Goal: Task Accomplishment & Management: Complete application form

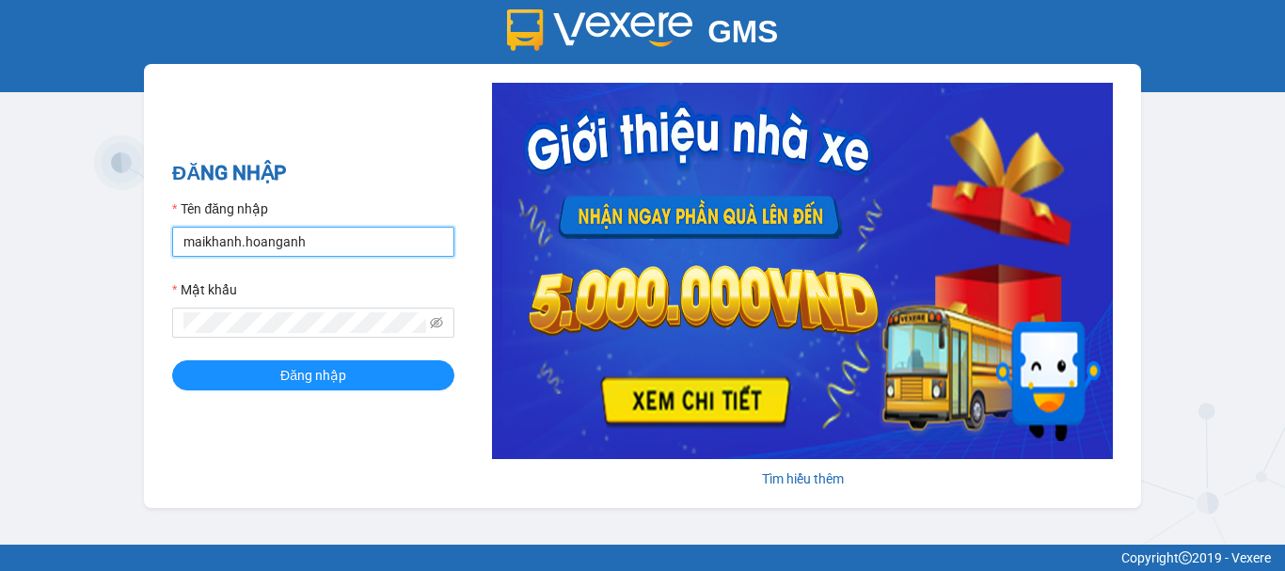
click at [441, 243] on input "maikhanh.hoanganh" at bounding box center [313, 242] width 282 height 30
type input "xuanhoang.hoanganh"
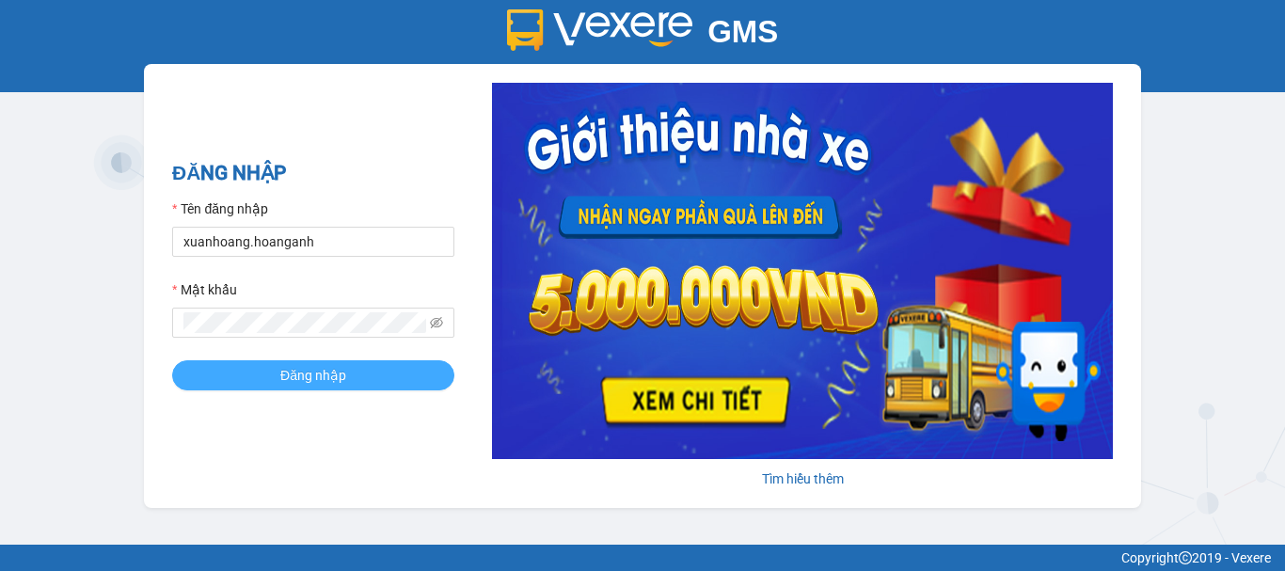
click at [439, 380] on button "Đăng nhập" at bounding box center [313, 375] width 282 height 30
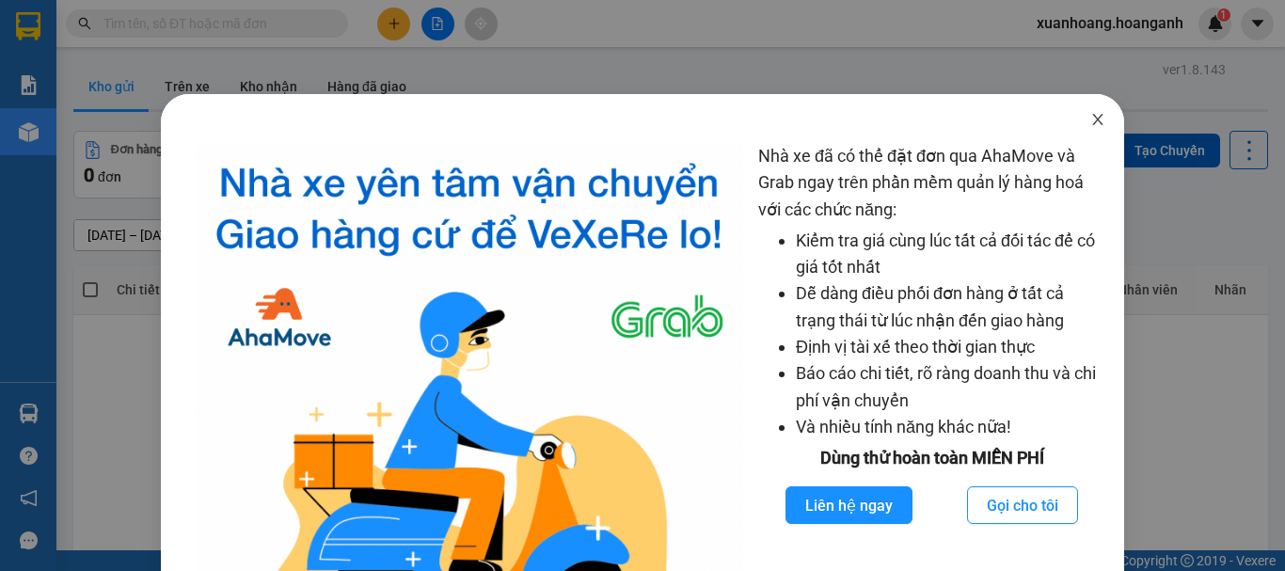
click at [1091, 125] on icon "close" at bounding box center [1098, 119] width 15 height 15
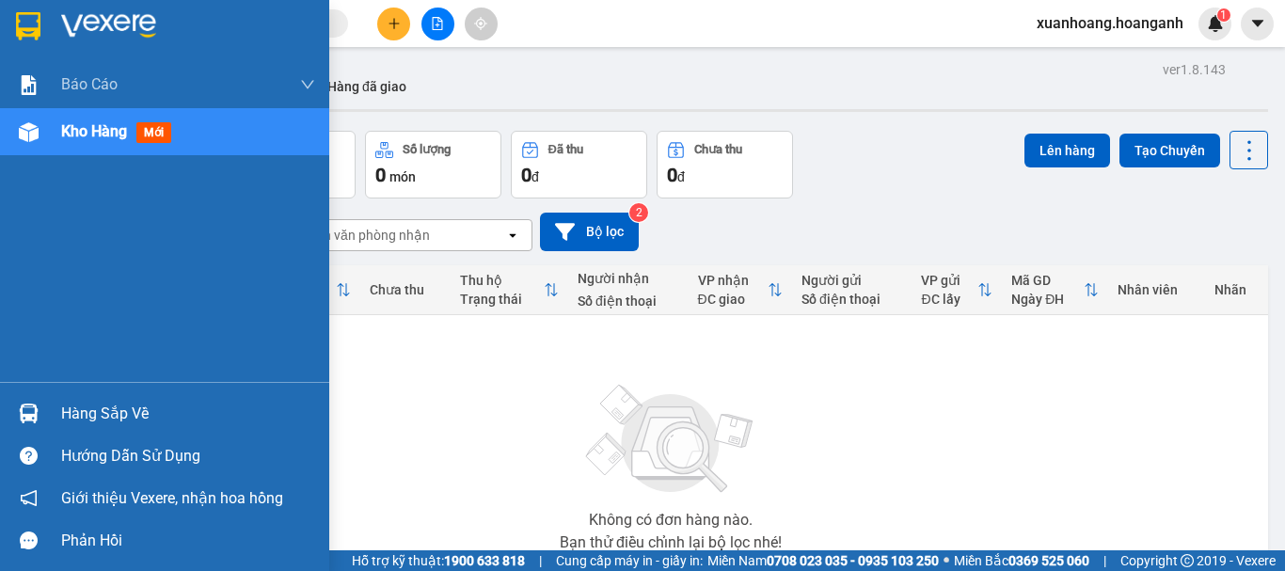
click at [32, 31] on img at bounding box center [28, 26] width 24 height 28
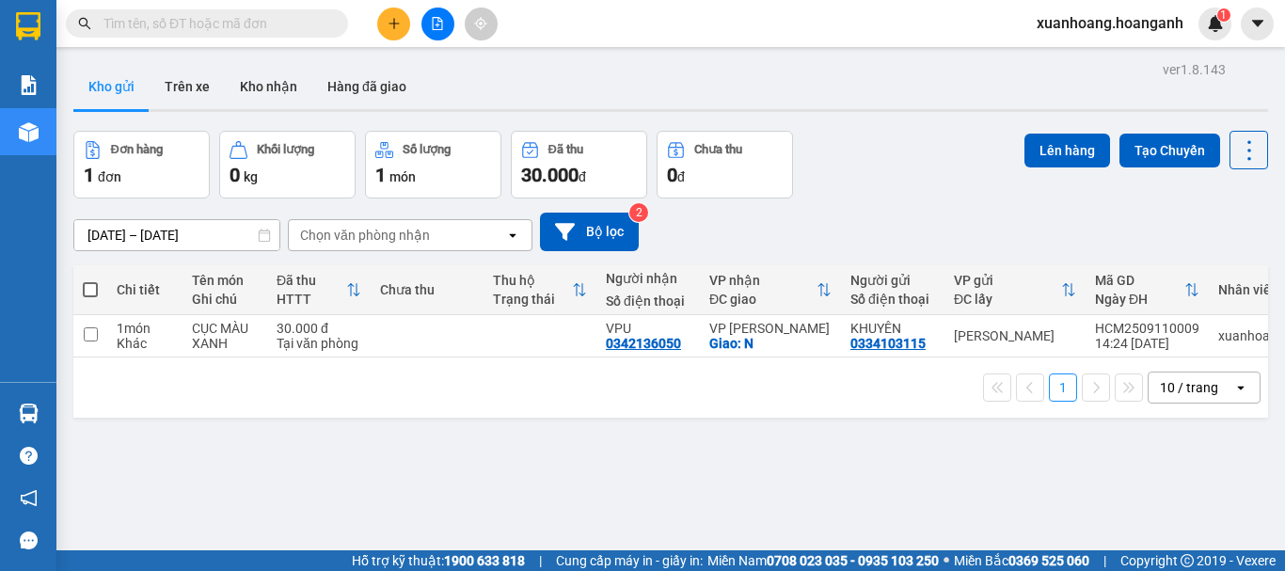
click at [392, 26] on icon "plus" at bounding box center [394, 23] width 13 height 13
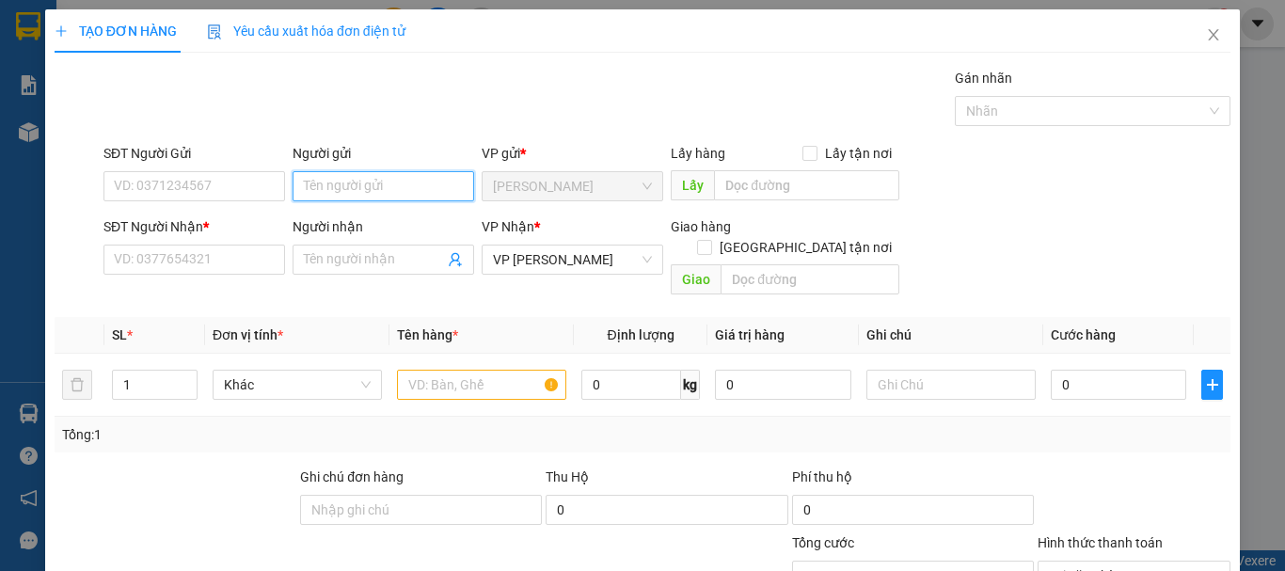
click at [372, 173] on input "Người gửi" at bounding box center [384, 186] width 182 height 30
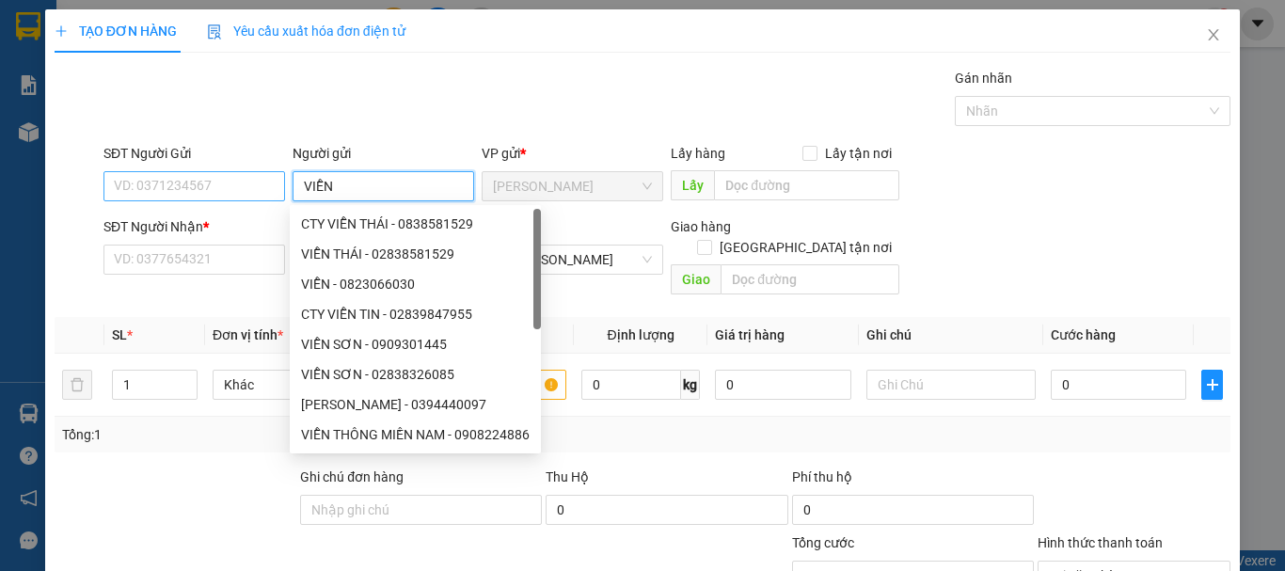
type input "VIỄN"
click at [172, 171] on input "SĐT Người Gửi" at bounding box center [195, 186] width 182 height 30
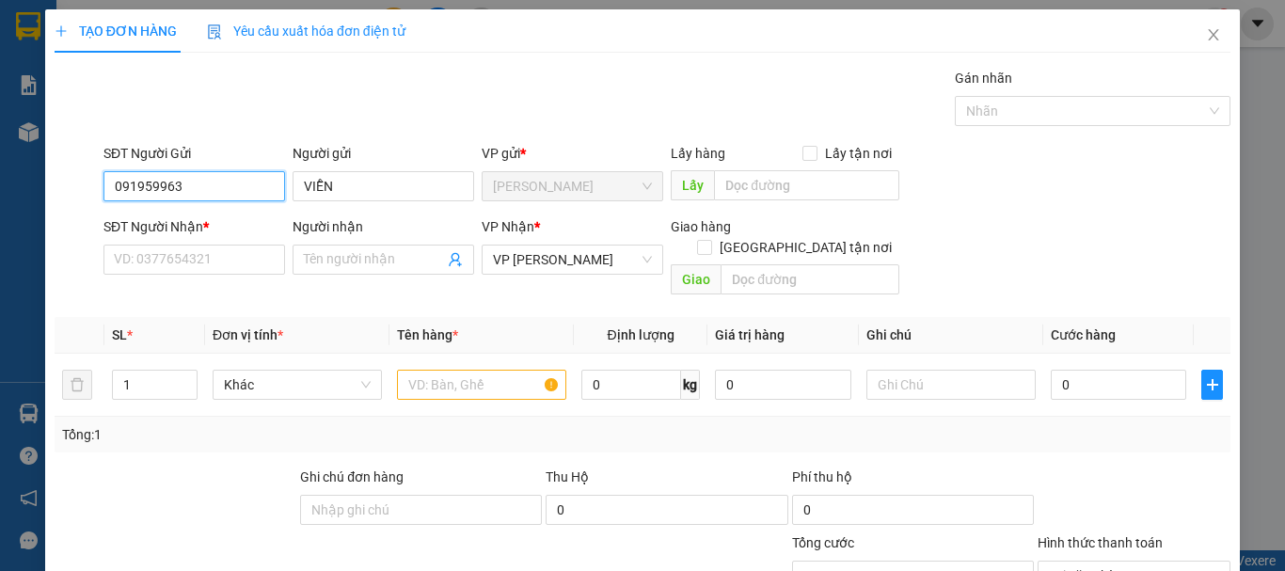
type input "0919599638"
click at [205, 223] on div "0919599638 - VIỄN" at bounding box center [192, 224] width 157 height 21
type input "50.000"
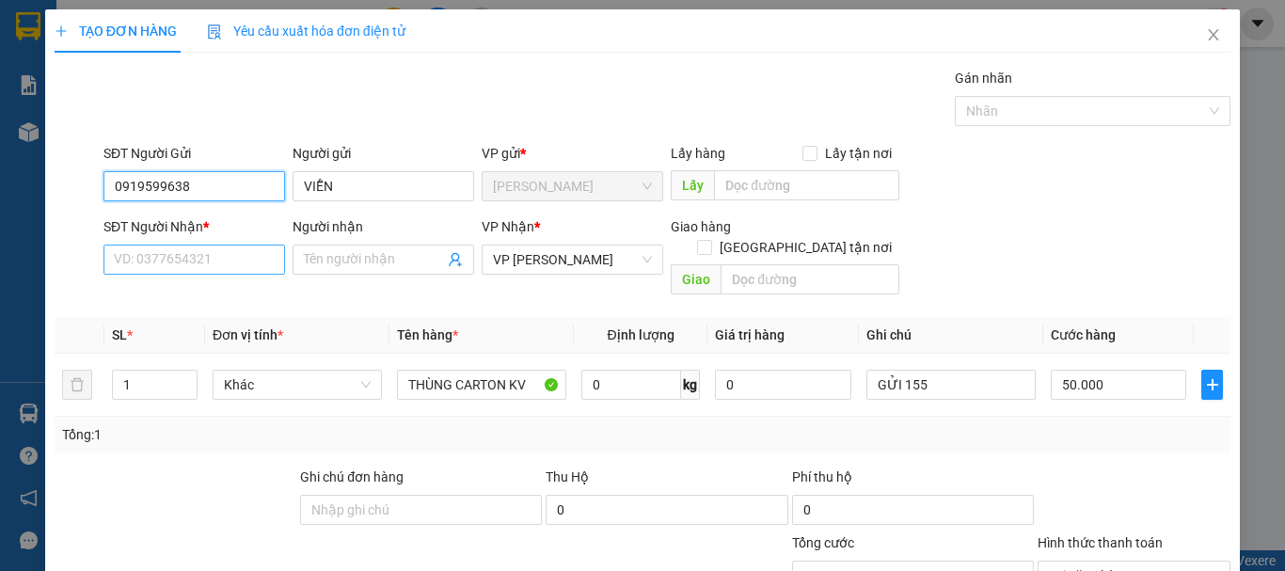
type input "0919599638"
click at [210, 247] on input "SĐT Người Nhận *" at bounding box center [195, 260] width 182 height 30
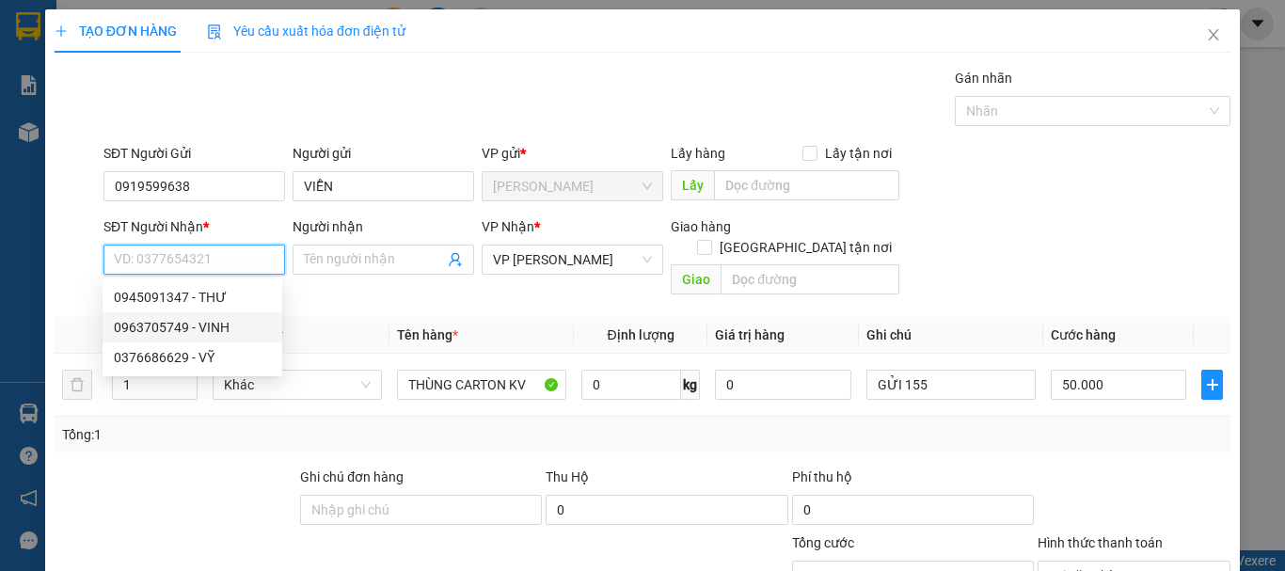
click at [219, 333] on div "0963705749 - VINH" at bounding box center [192, 327] width 157 height 21
type input "0963705749"
type input "VINH"
type input "40.000"
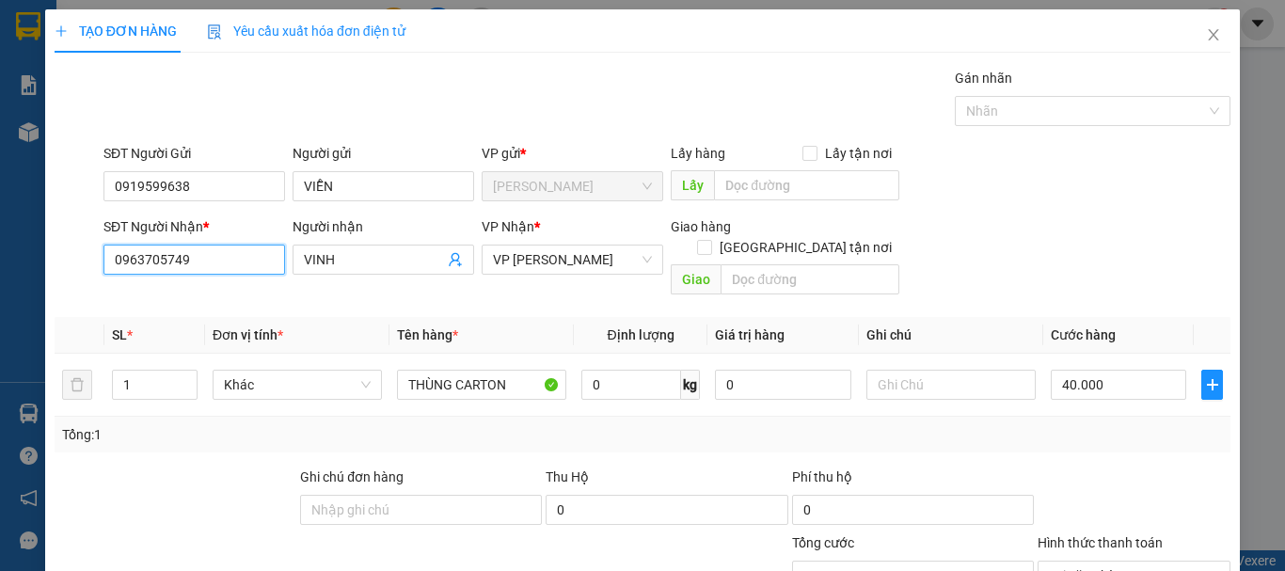
scroll to position [183, 0]
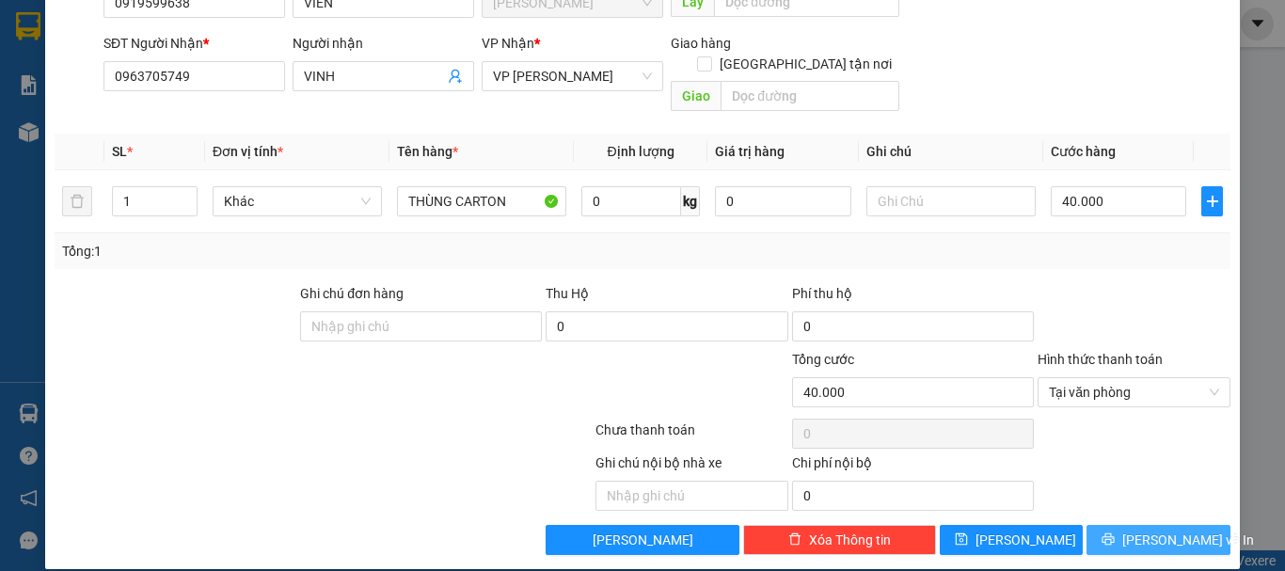
click at [1173, 530] on span "[PERSON_NAME] và In" at bounding box center [1189, 540] width 132 height 21
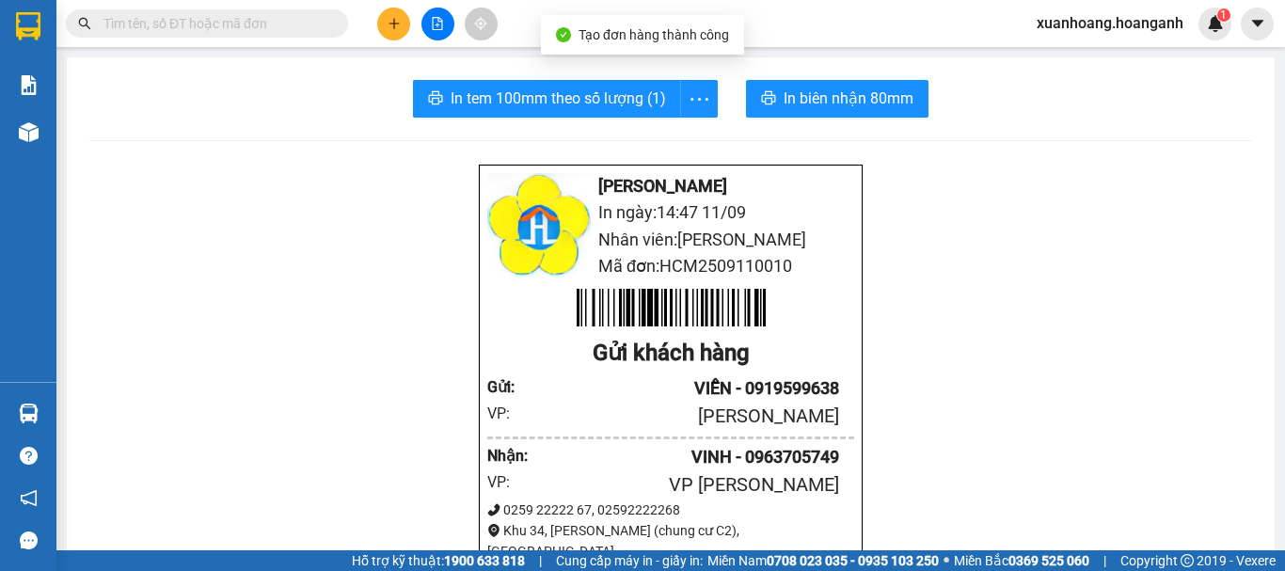
click at [827, 93] on span "In biên nhận 80mm" at bounding box center [849, 99] width 130 height 24
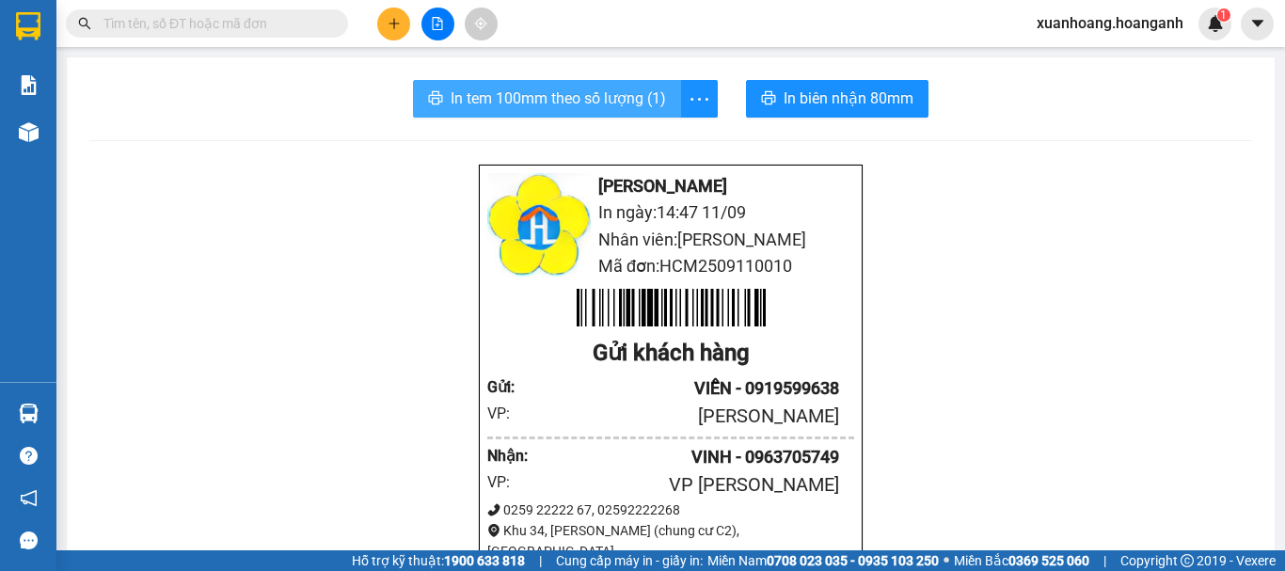
click at [561, 96] on span "In tem 100mm theo số lượng (1)" at bounding box center [558, 99] width 215 height 24
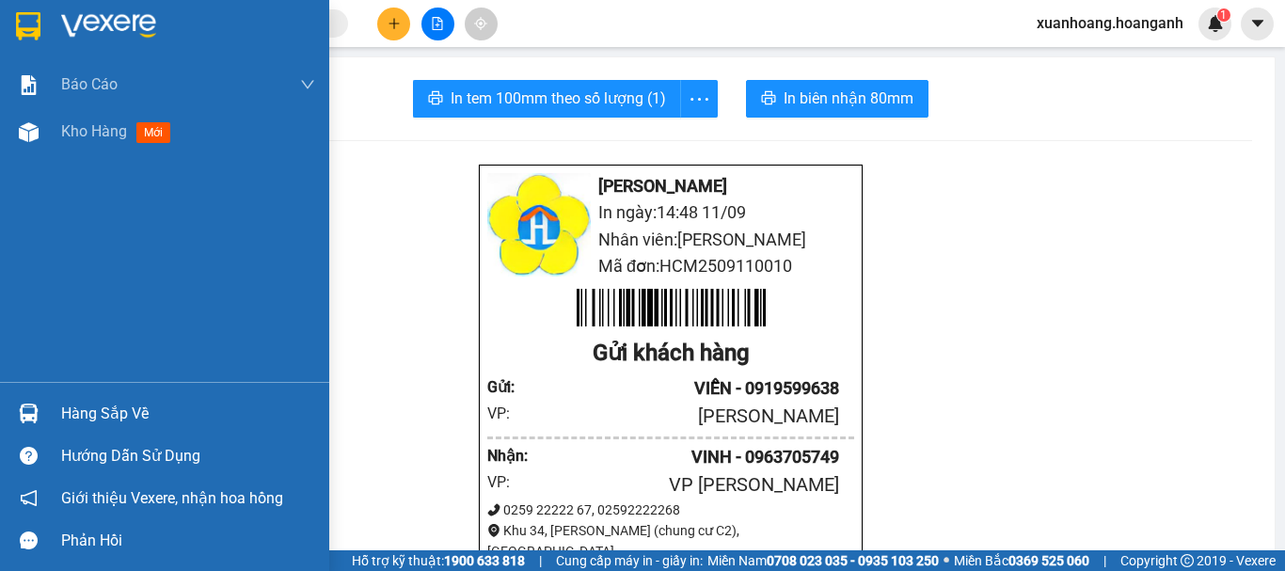
click at [35, 23] on img at bounding box center [28, 26] width 24 height 28
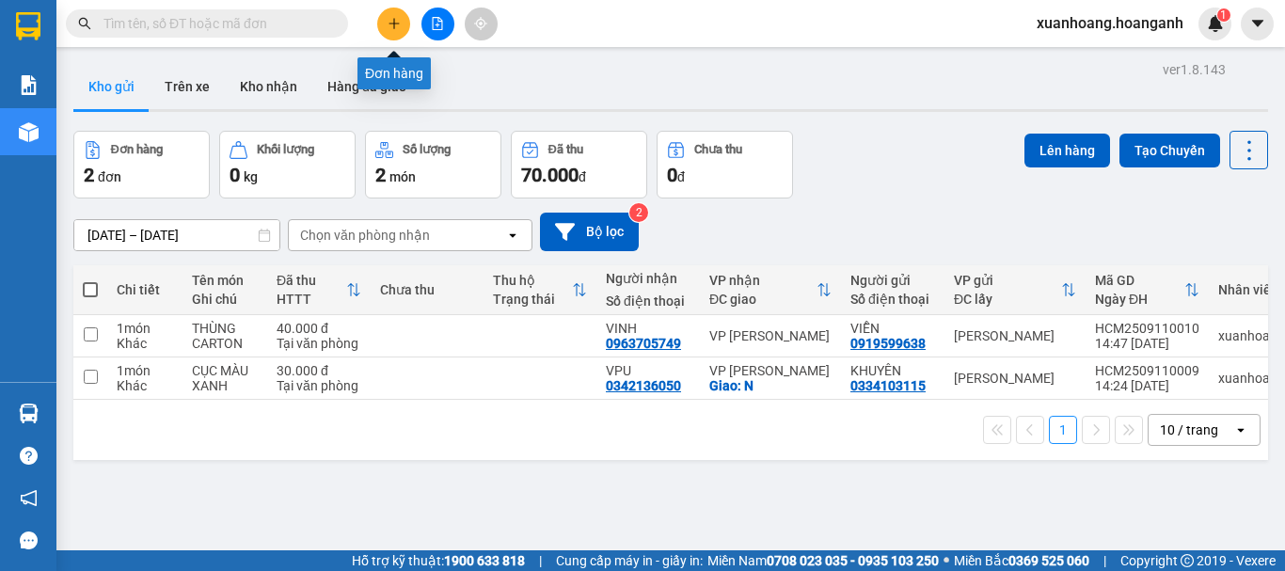
click at [376, 23] on div at bounding box center [437, 24] width 141 height 33
click at [388, 26] on icon "plus" at bounding box center [394, 23] width 13 height 13
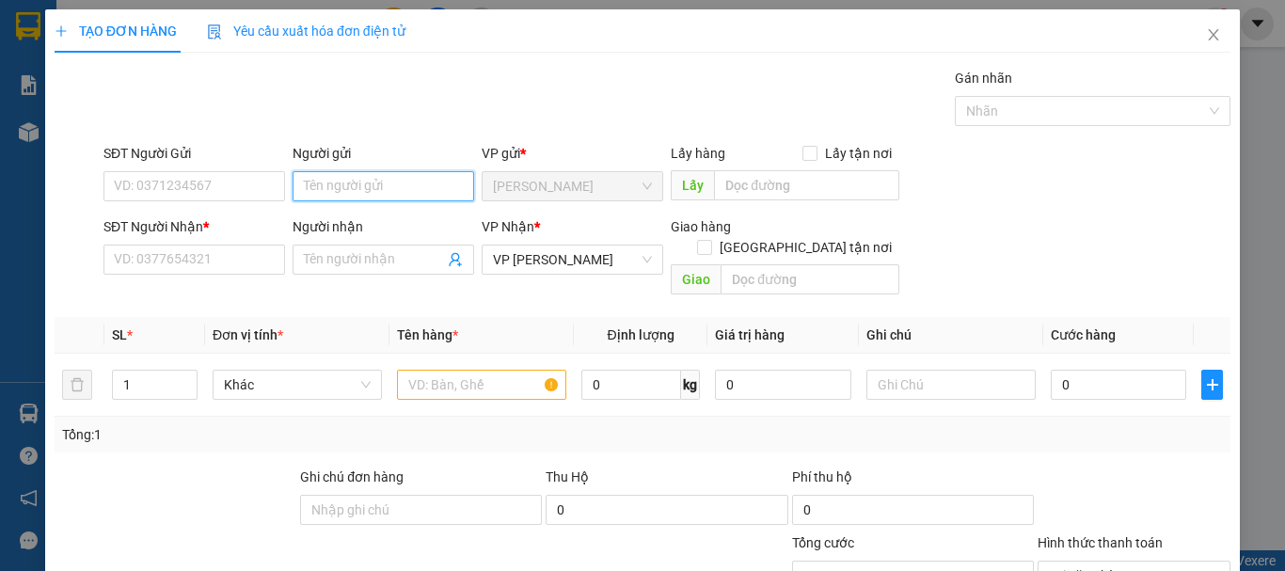
click at [363, 191] on input "Người gửi" at bounding box center [384, 186] width 182 height 30
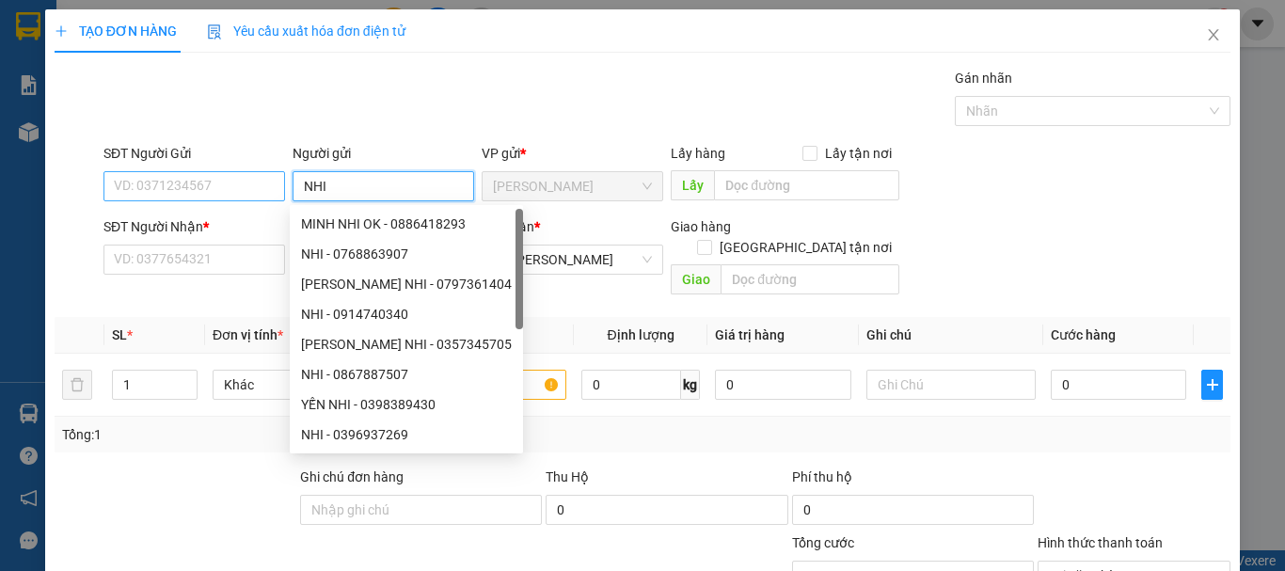
type input "NHI"
click at [242, 186] on input "SĐT Người Gửi" at bounding box center [195, 186] width 182 height 30
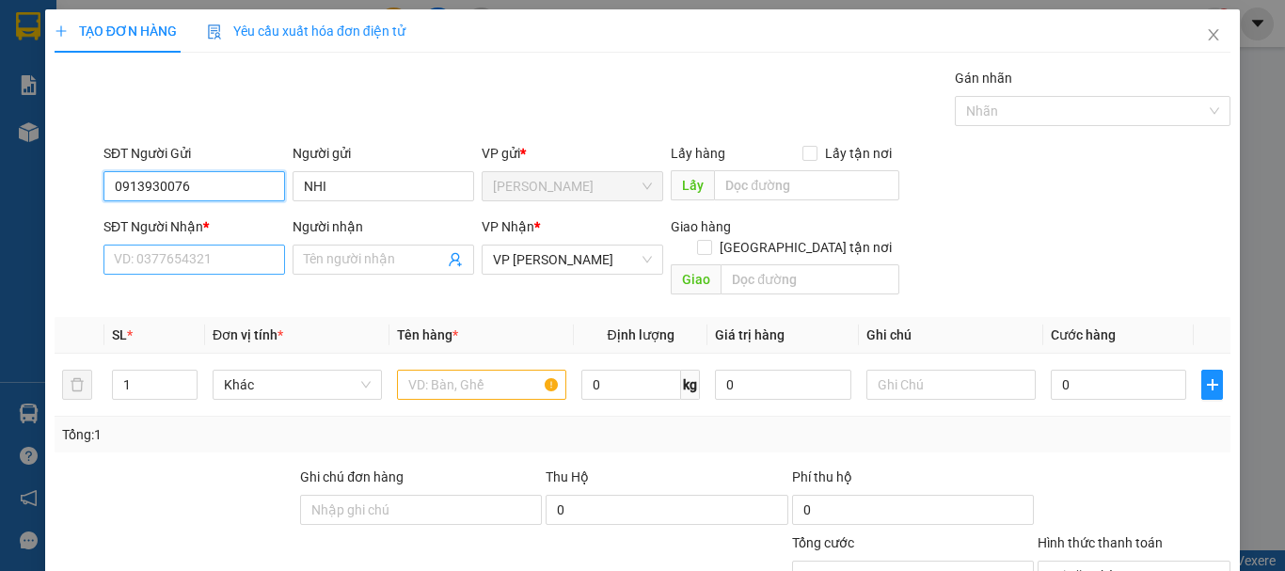
type input "0913930076"
click at [239, 258] on input "SĐT Người Nhận *" at bounding box center [195, 260] width 182 height 30
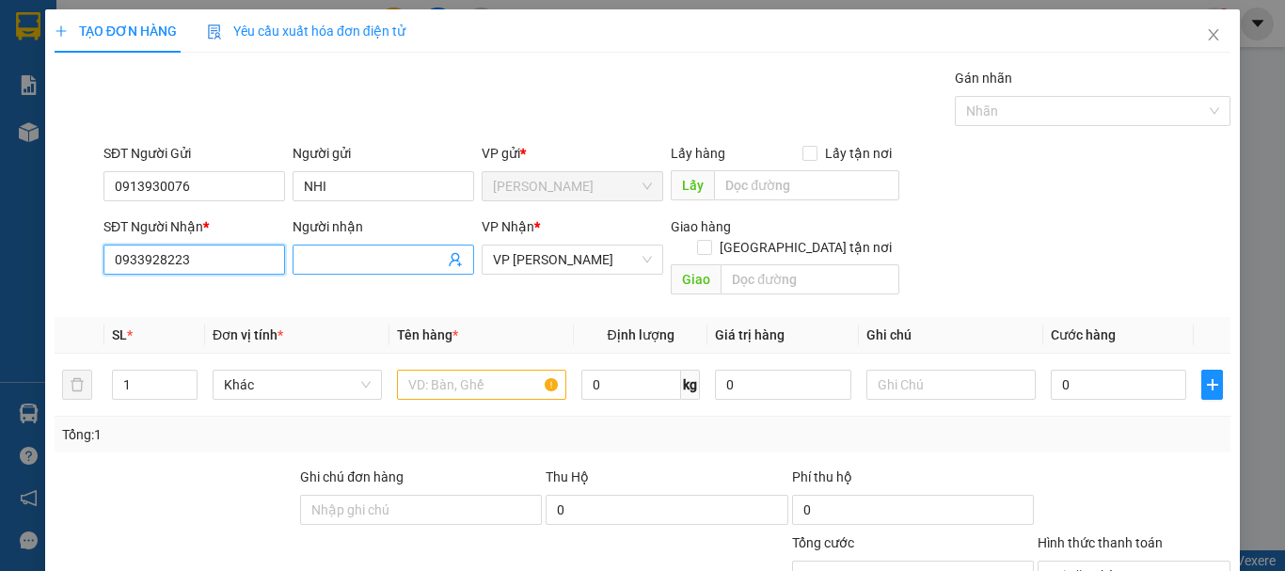
type input "0933928223"
click at [329, 256] on input "Người nhận" at bounding box center [374, 259] width 140 height 21
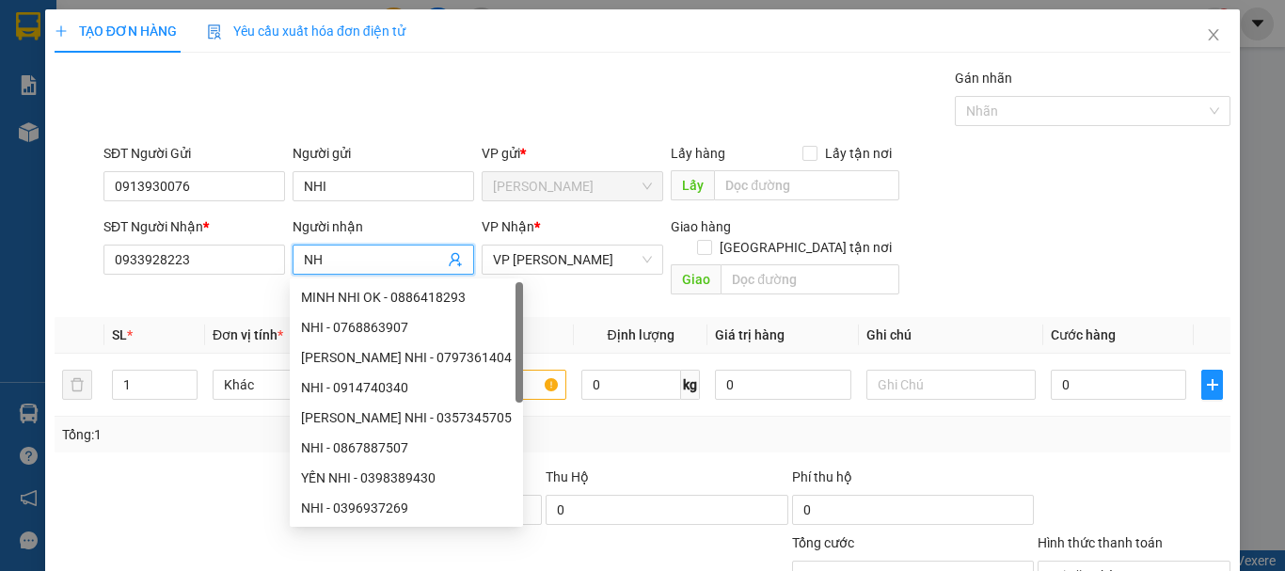
type input "N"
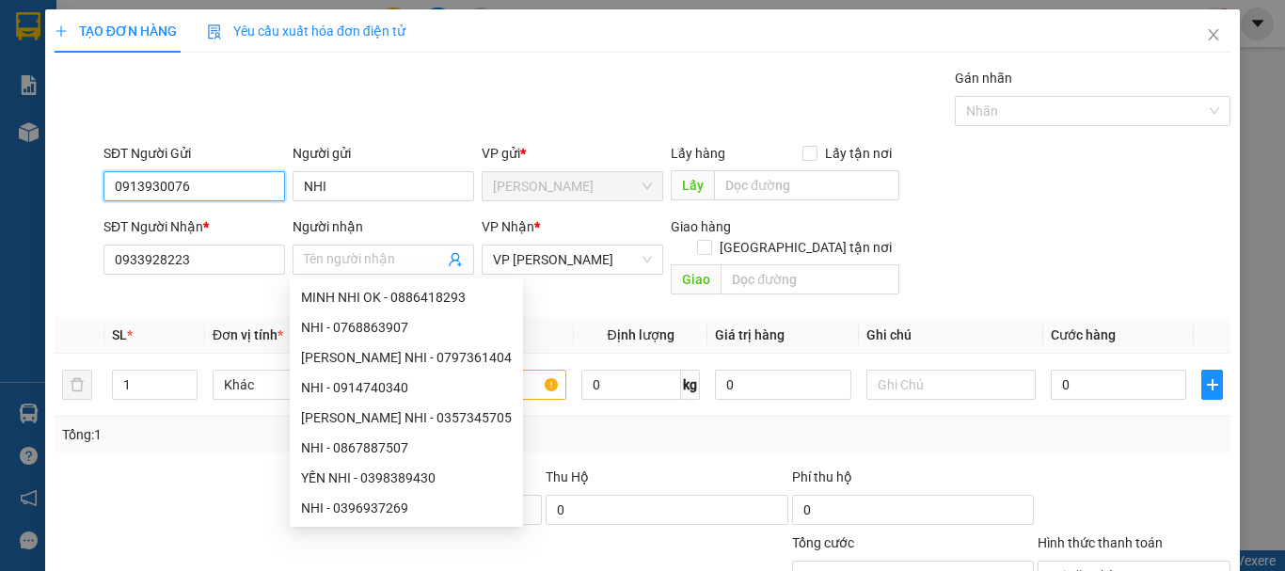
drag, startPoint x: 232, startPoint y: 184, endPoint x: 0, endPoint y: 196, distance: 232.7
click at [0, 196] on div "TẠO ĐƠN HÀNG Yêu cầu xuất hóa đơn điện tử Transit Pickup Surcharge Ids Transit …" at bounding box center [642, 285] width 1285 height 571
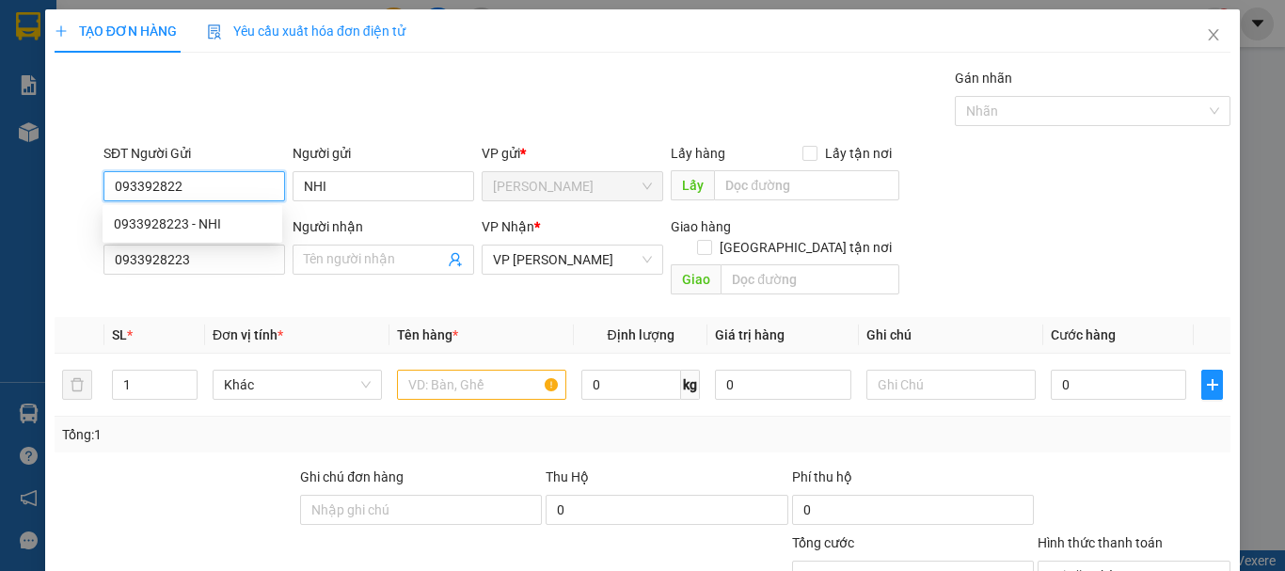
type input "0933928223"
click at [218, 230] on div "0933928223 - NHI" at bounding box center [192, 224] width 157 height 21
type input "30.000"
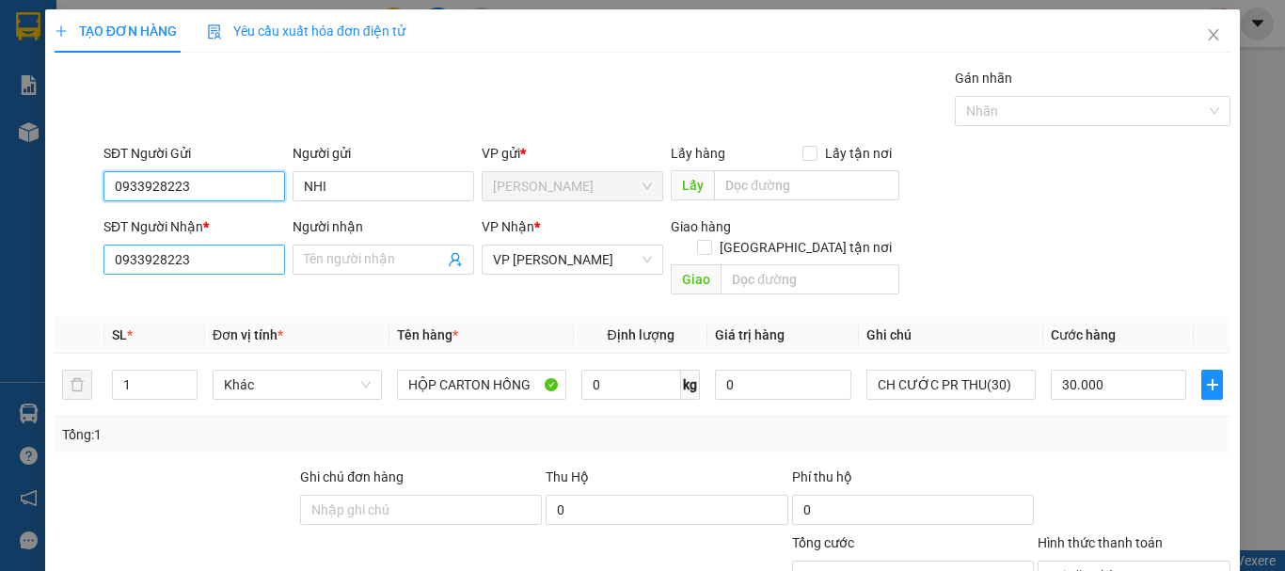
type input "0933928223"
drag, startPoint x: 207, startPoint y: 251, endPoint x: 21, endPoint y: 276, distance: 187.9
click at [21, 276] on div "TẠO ĐƠN HÀNG Yêu cầu xuất hóa đơn điện tử Transit Pickup Surcharge Ids Transit …" at bounding box center [642, 285] width 1285 height 571
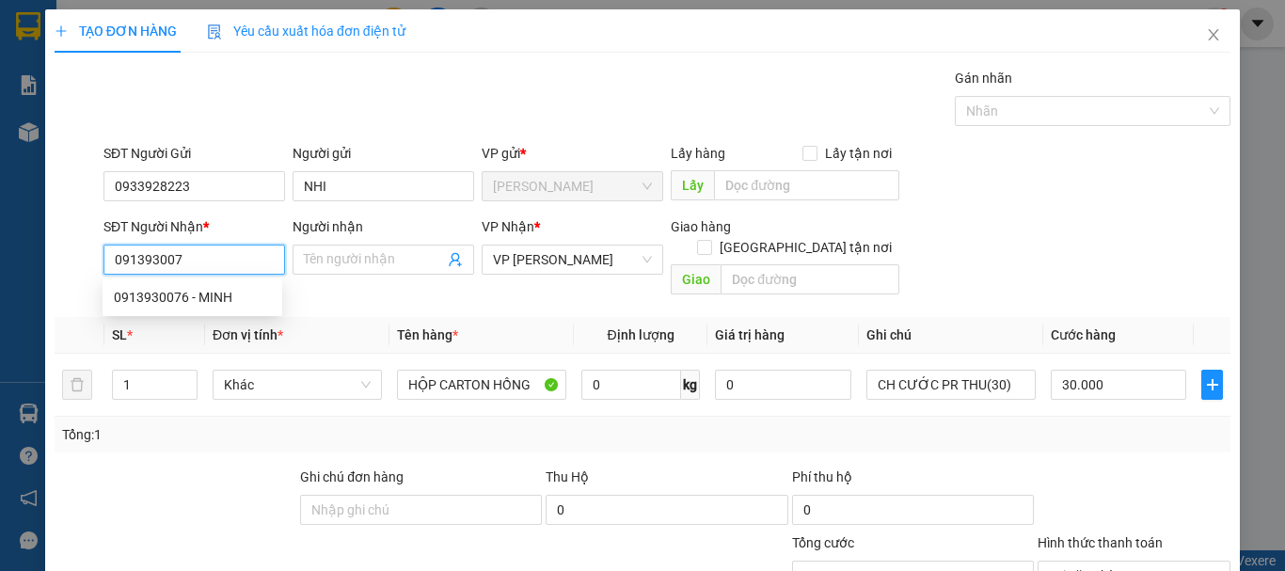
type input "0913930076"
click at [195, 302] on div "0913930076 - MINH" at bounding box center [192, 297] width 157 height 21
type input "MINH"
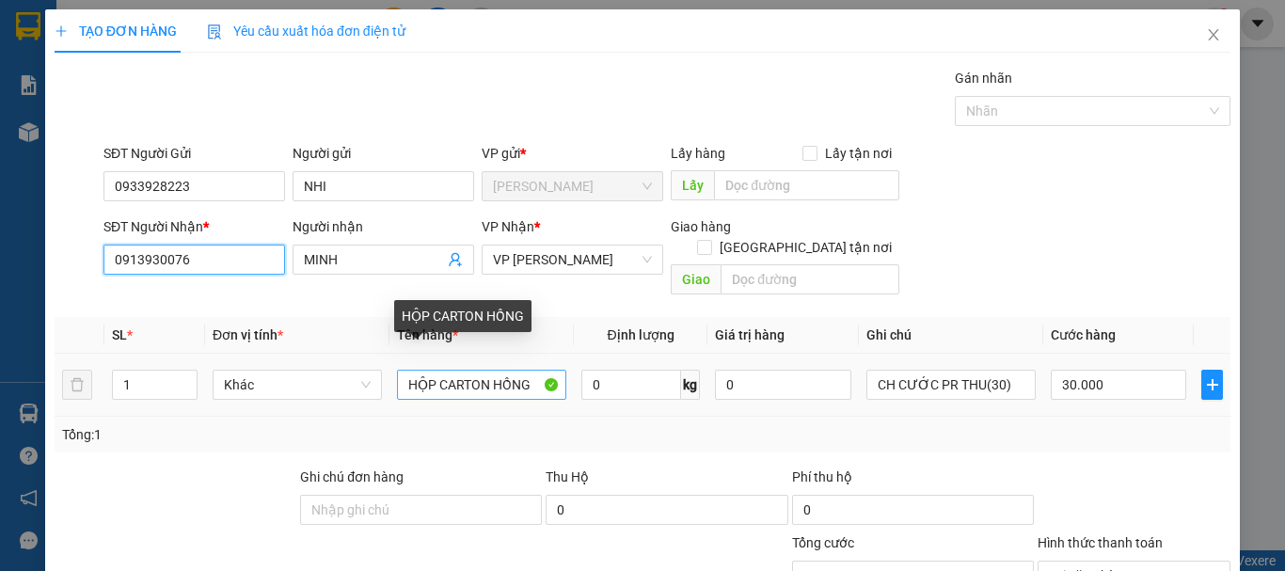
type input "0913930076"
drag, startPoint x: 542, startPoint y: 367, endPoint x: 232, endPoint y: 409, distance: 312.5
click at [232, 409] on div "SL * Đơn vị tính * Tên hàng * Định lượng Giá trị hàng Ghi chú Cước hàng 1 Khác …" at bounding box center [643, 385] width 1176 height 136
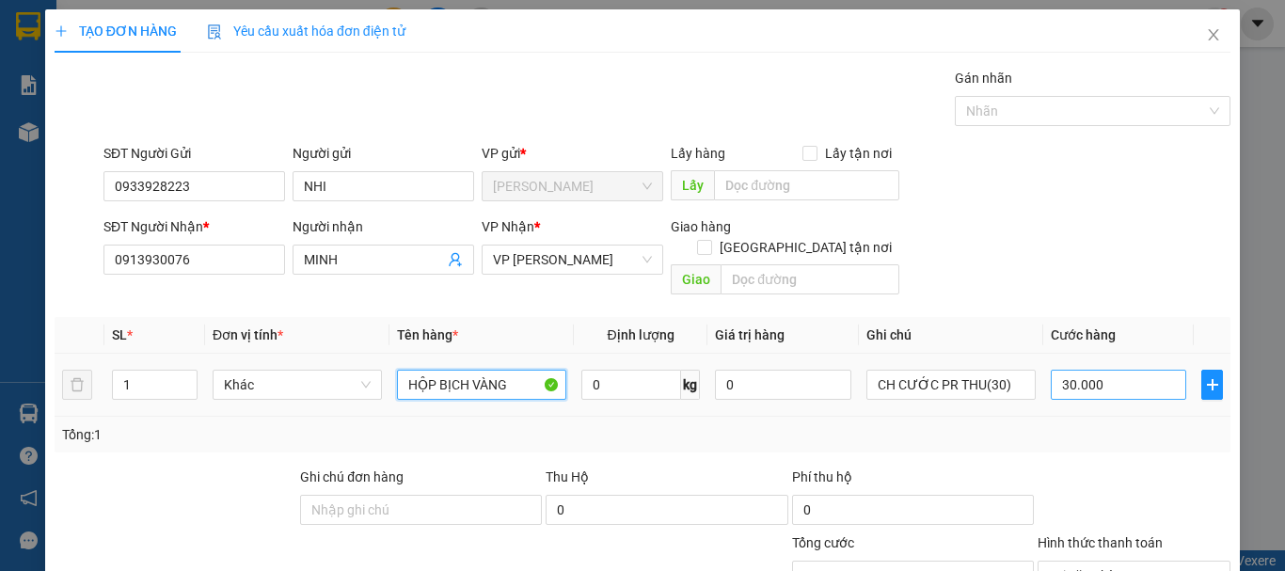
type input "HỘP BỊCH VÀNG"
click at [1096, 370] on input "30.000" at bounding box center [1119, 385] width 136 height 30
type input "0"
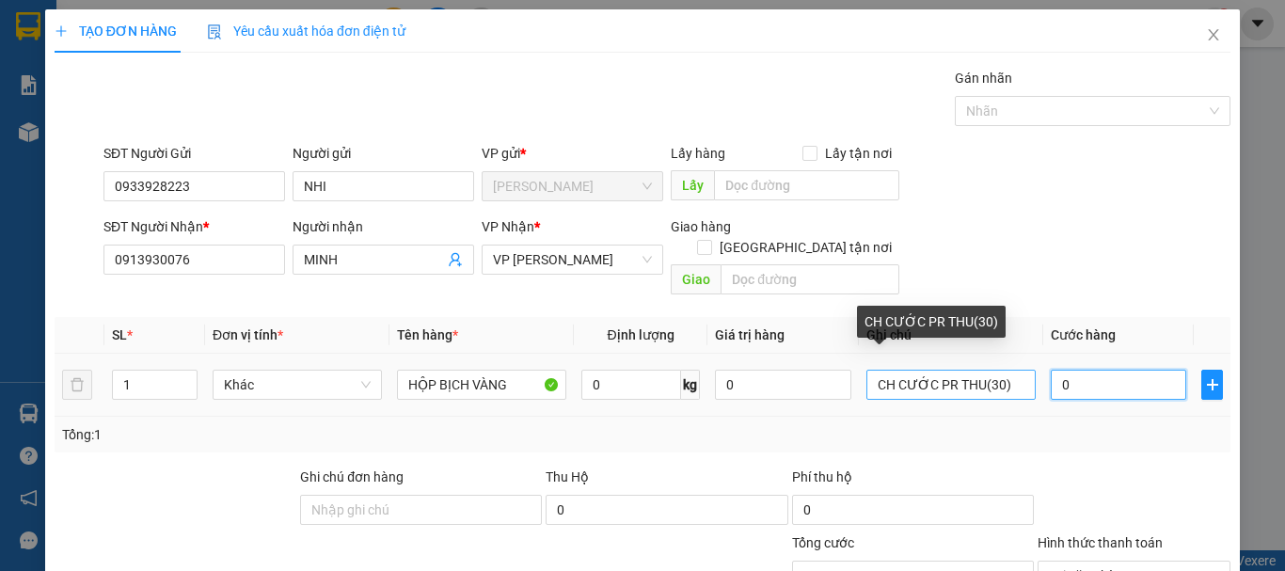
type input "0"
click at [1014, 370] on input "CH CƯỚC PR THU(30)" at bounding box center [951, 385] width 169 height 30
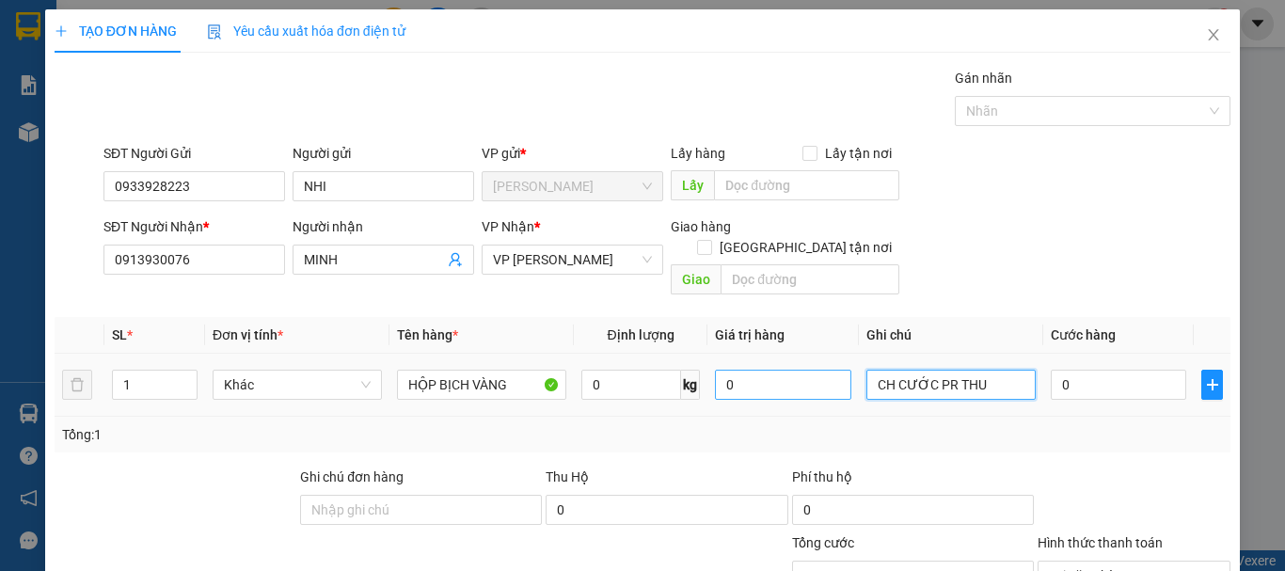
drag, startPoint x: 886, startPoint y: 366, endPoint x: 831, endPoint y: 369, distance: 55.6
click at [831, 369] on tr "1 Khác HỘP BỊCH VÀNG 0 kg 0 CH CƯỚC PR THU 0" at bounding box center [643, 385] width 1176 height 63
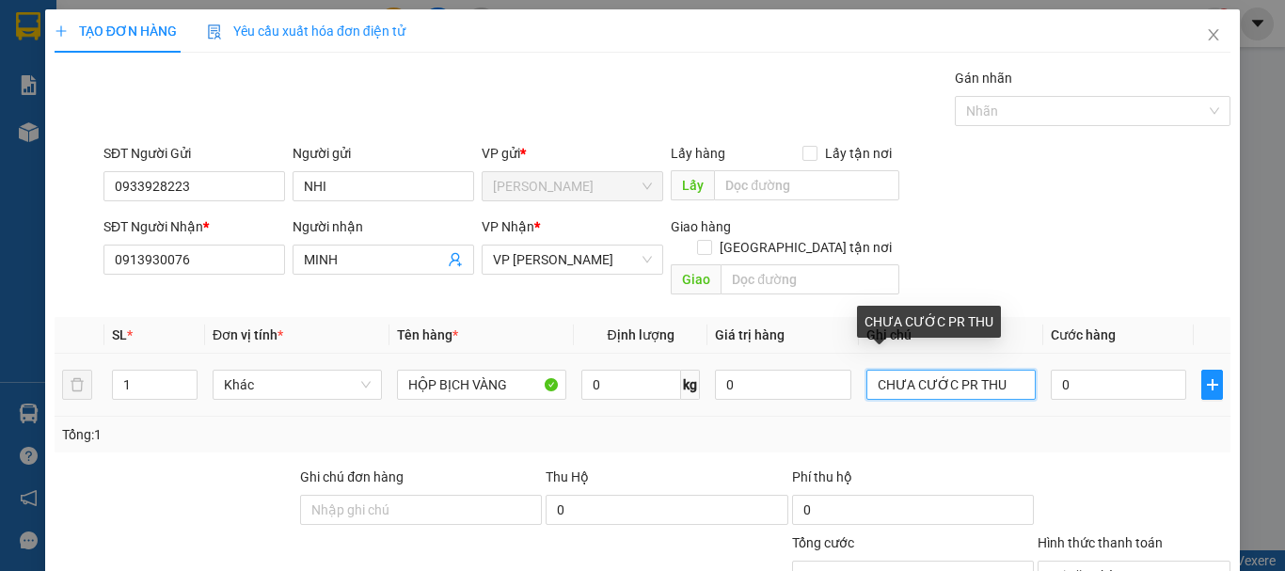
click at [994, 370] on input "CHƯA CƯỚC PR THU" at bounding box center [951, 385] width 169 height 30
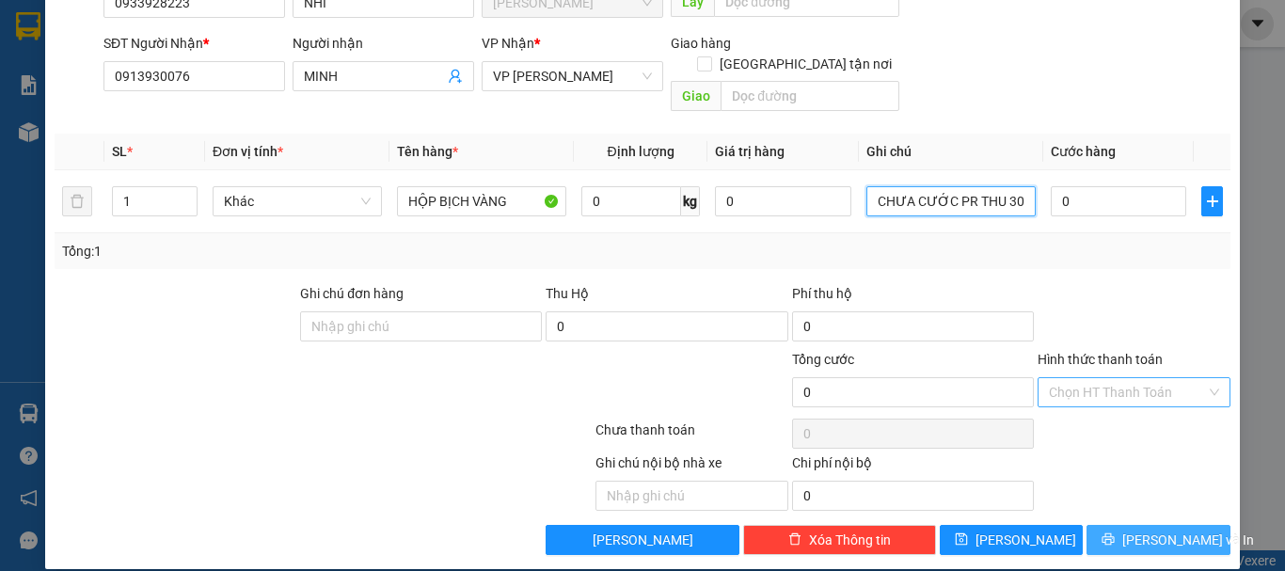
type input "CHƯA CƯỚC PR THU 30"
click at [1198, 525] on button "[PERSON_NAME] và In" at bounding box center [1159, 540] width 144 height 30
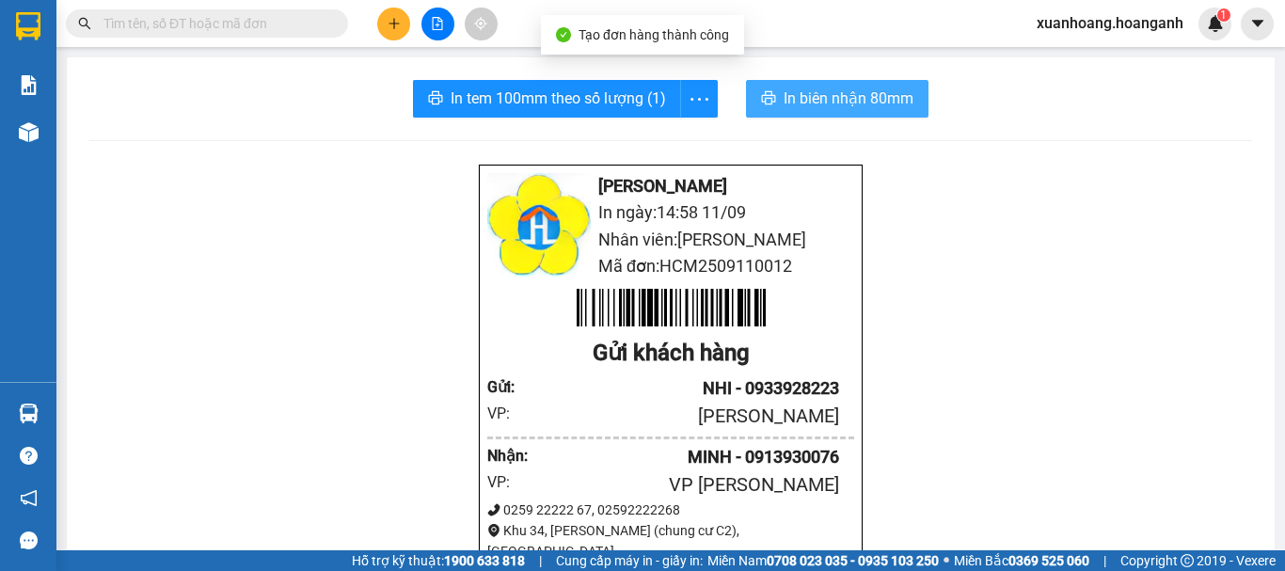
click at [831, 110] on span "In biên nhận 80mm" at bounding box center [849, 99] width 130 height 24
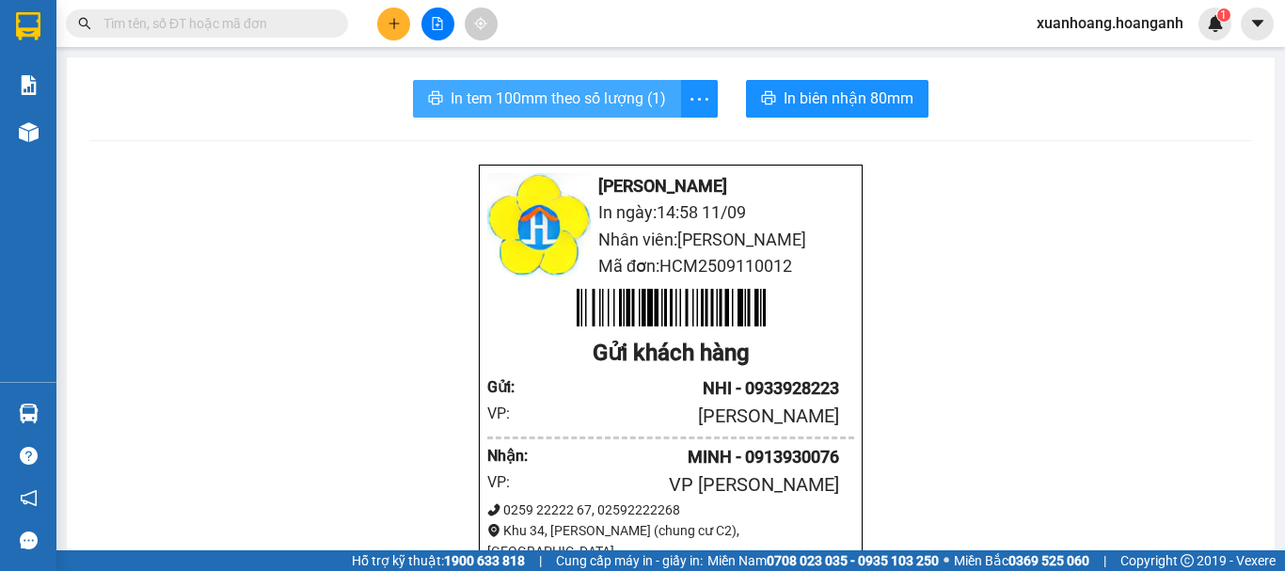
click at [566, 105] on span "In tem 100mm theo số lượng (1)" at bounding box center [558, 99] width 215 height 24
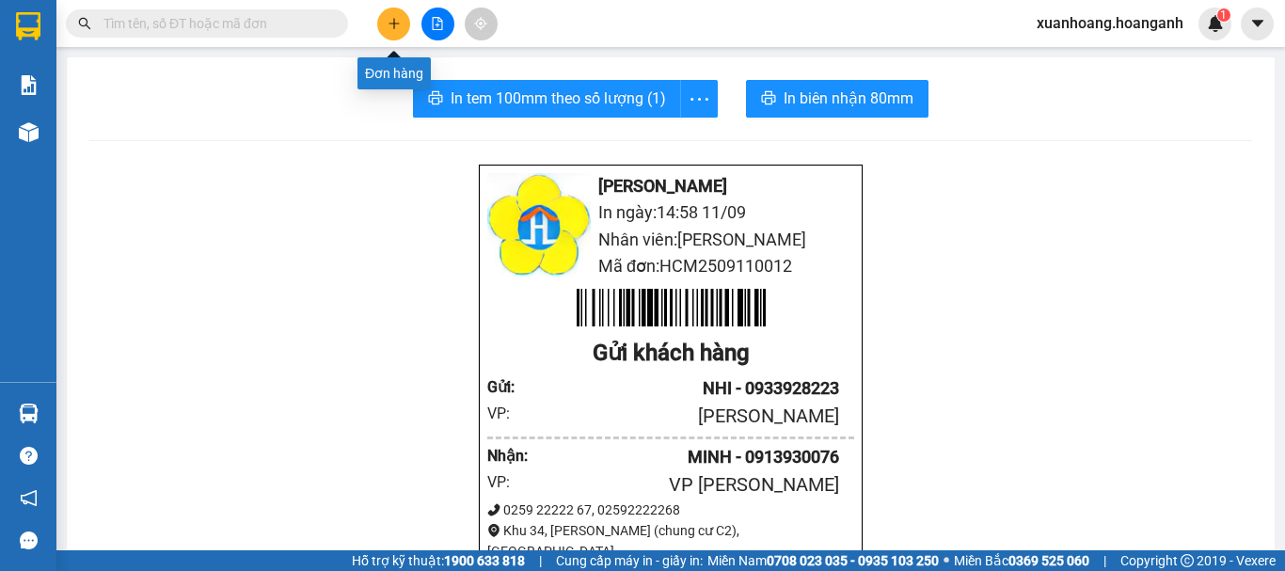
click at [393, 22] on icon "plus" at bounding box center [394, 23] width 13 height 13
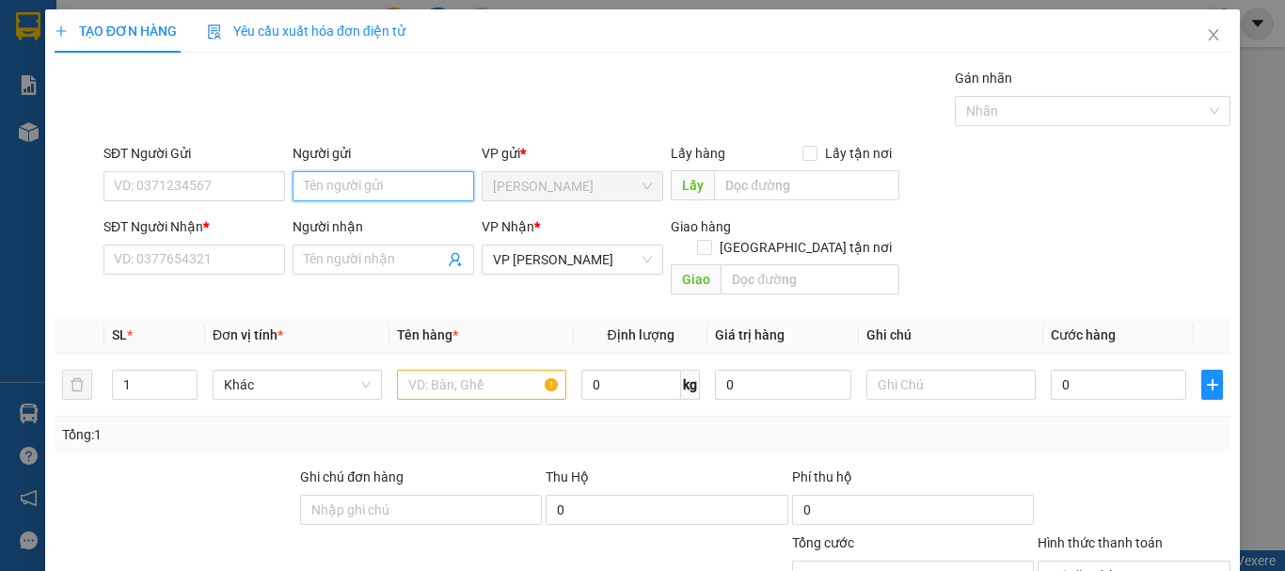
click at [386, 180] on input "Người gửi" at bounding box center [384, 186] width 182 height 30
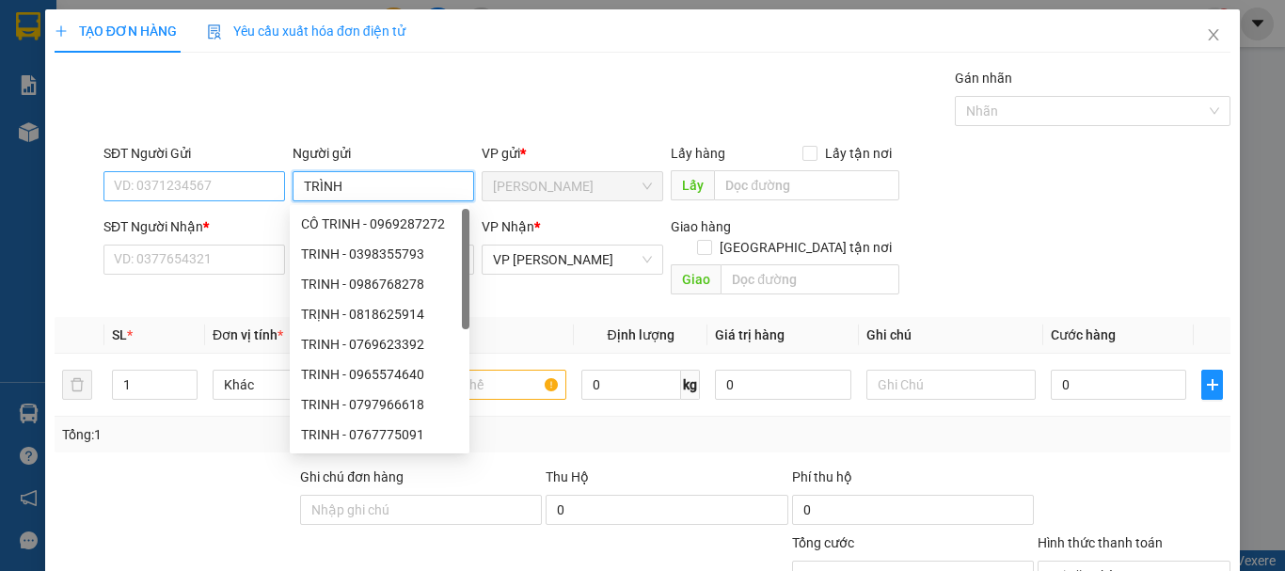
type input "TRÌNH"
click at [243, 192] on input "SĐT Người Gửi" at bounding box center [195, 186] width 182 height 30
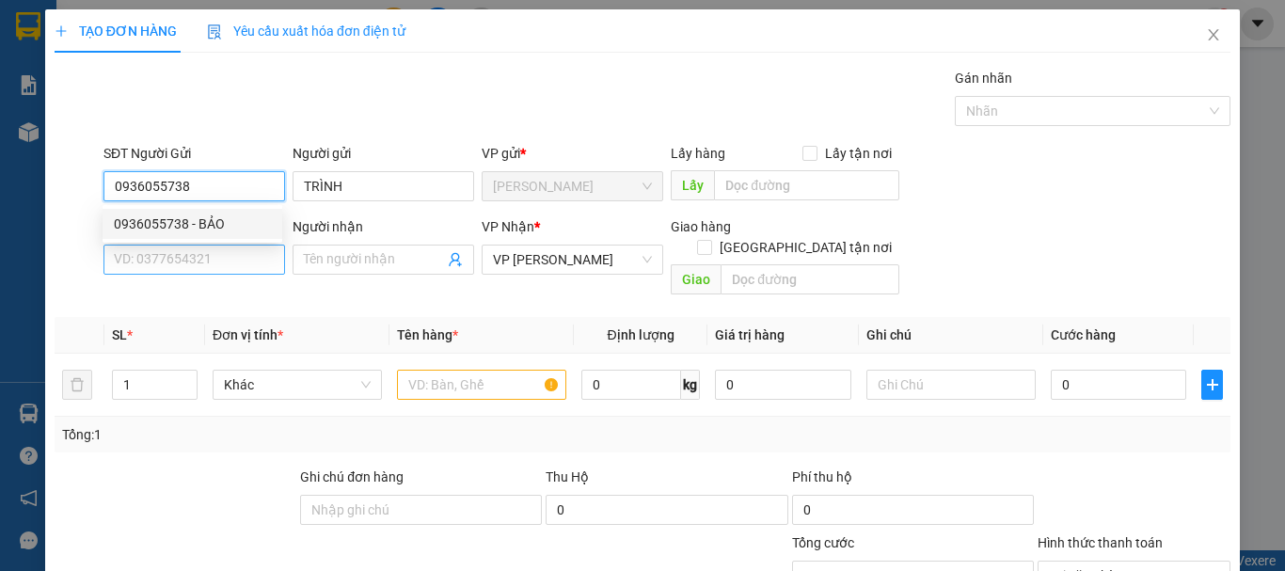
type input "0936055738"
click at [218, 263] on input "SĐT Người Nhận *" at bounding box center [195, 260] width 182 height 30
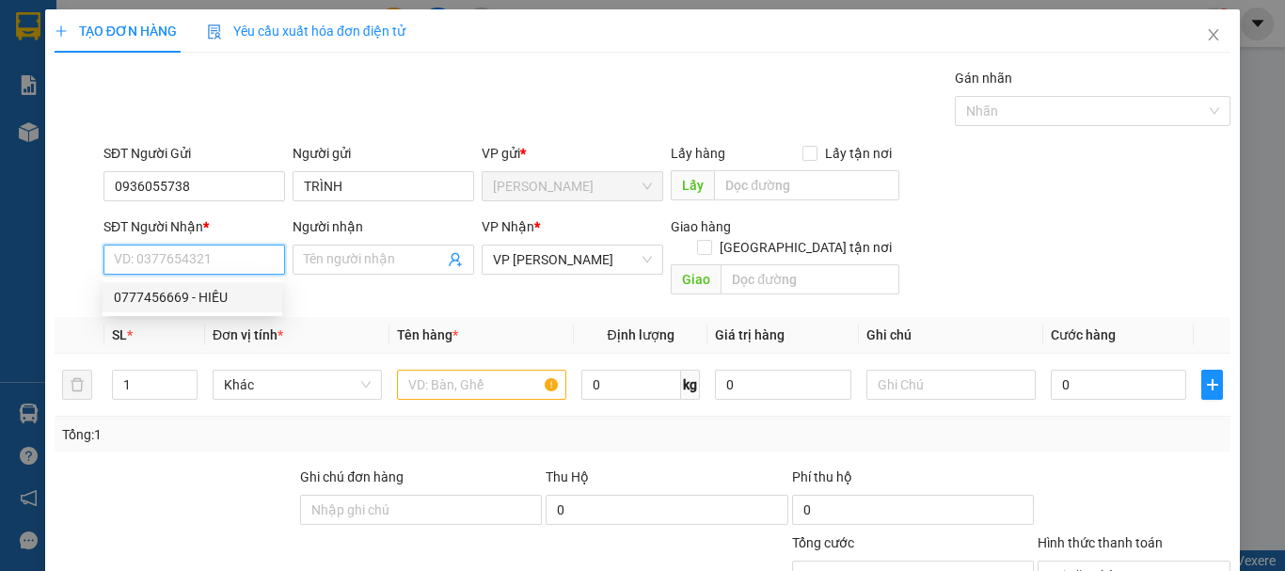
click at [219, 295] on div "0777456669 - HIẾU" at bounding box center [192, 297] width 157 height 21
type input "0777456669"
type input "HIẾU"
type input "30.000"
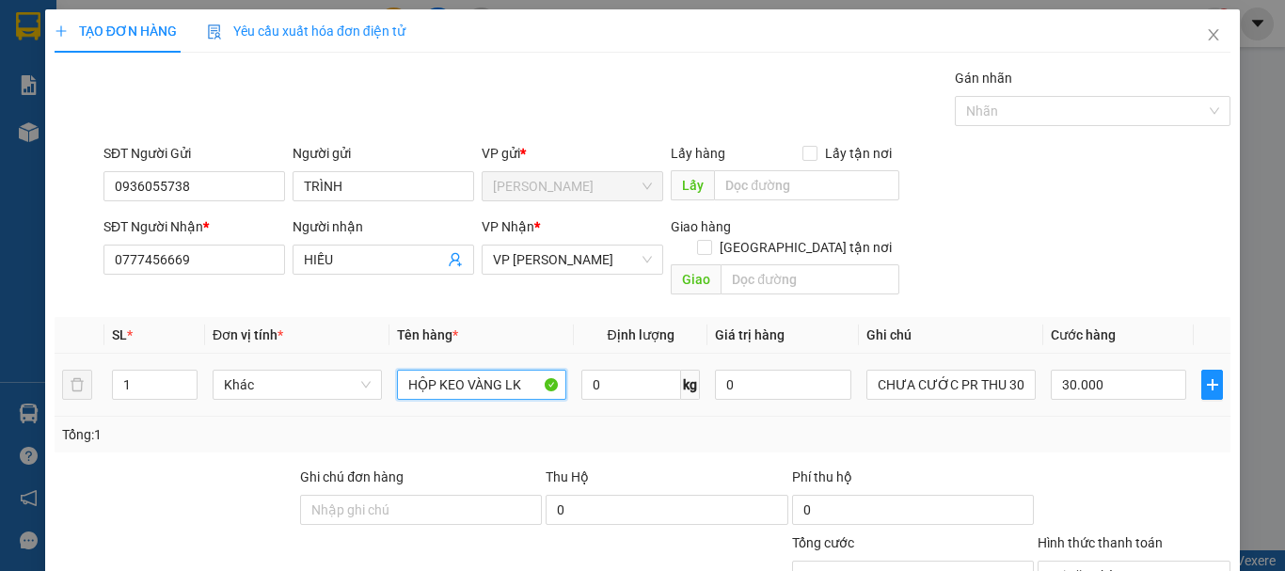
drag, startPoint x: 533, startPoint y: 360, endPoint x: 243, endPoint y: 380, distance: 290.5
click at [243, 380] on tr "1 Khác HỘP KEO VÀNG LK 0 kg 0 CHƯA CƯỚC PR THU 30 30.000" at bounding box center [643, 385] width 1176 height 63
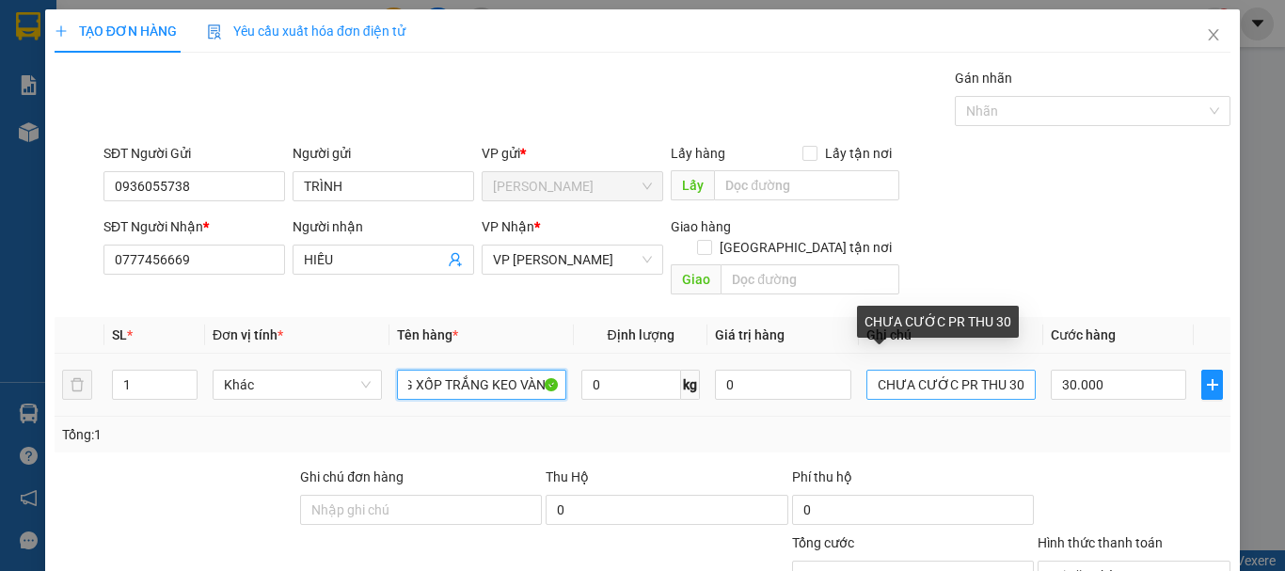
type input "THÙNG XỐP TRẮNG KEO VÀNG"
click at [1011, 370] on input "CHƯA CƯỚC PR THU 30" at bounding box center [951, 385] width 169 height 30
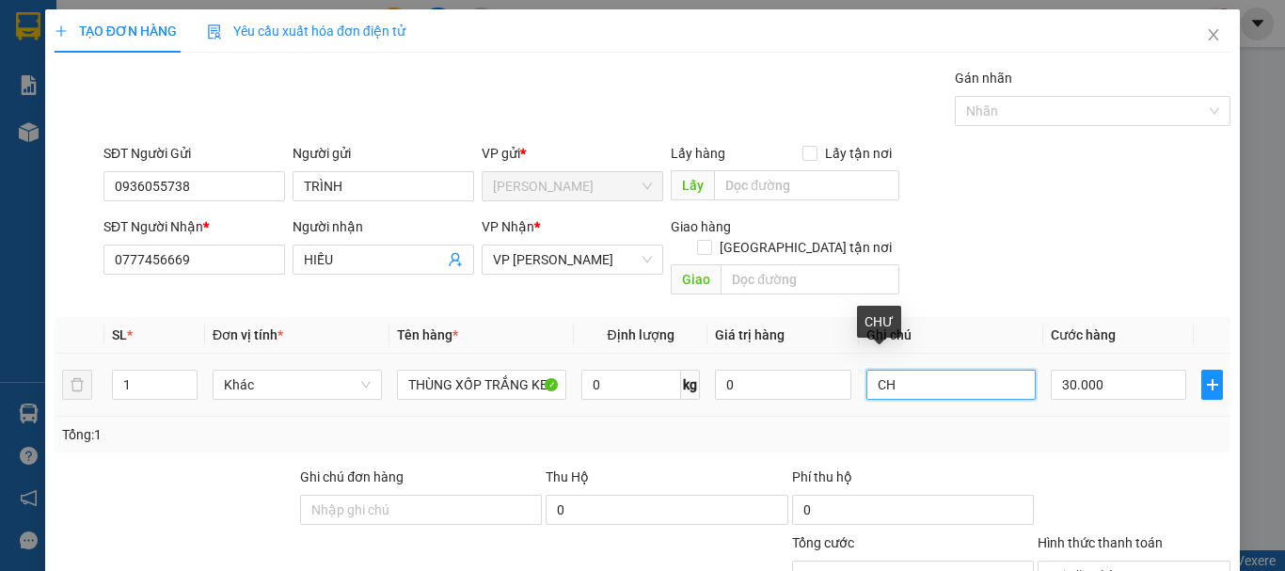
type input "C"
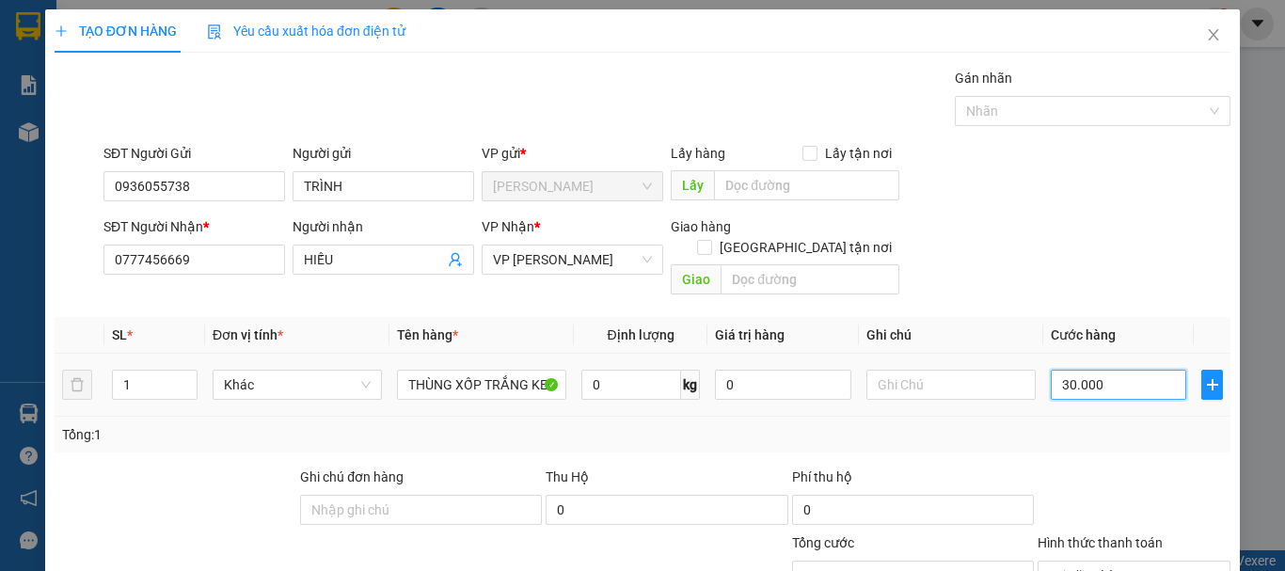
click at [1137, 370] on input "30.000" at bounding box center [1119, 385] width 136 height 30
type input "4"
type input "40"
type input "400"
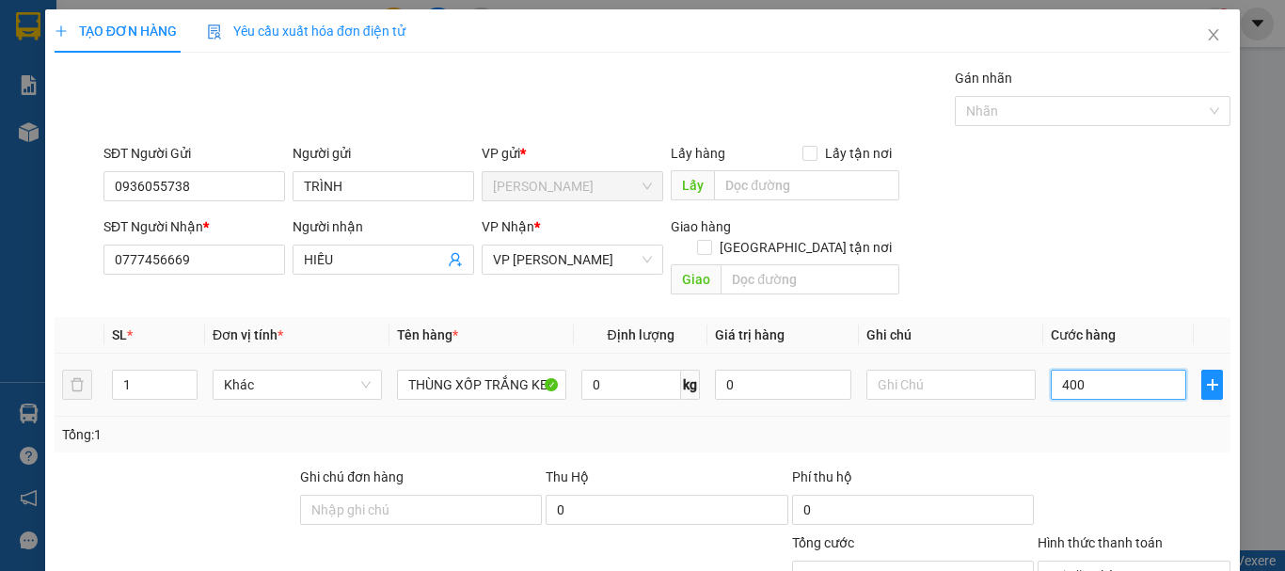
type input "4.000"
type input "40.000"
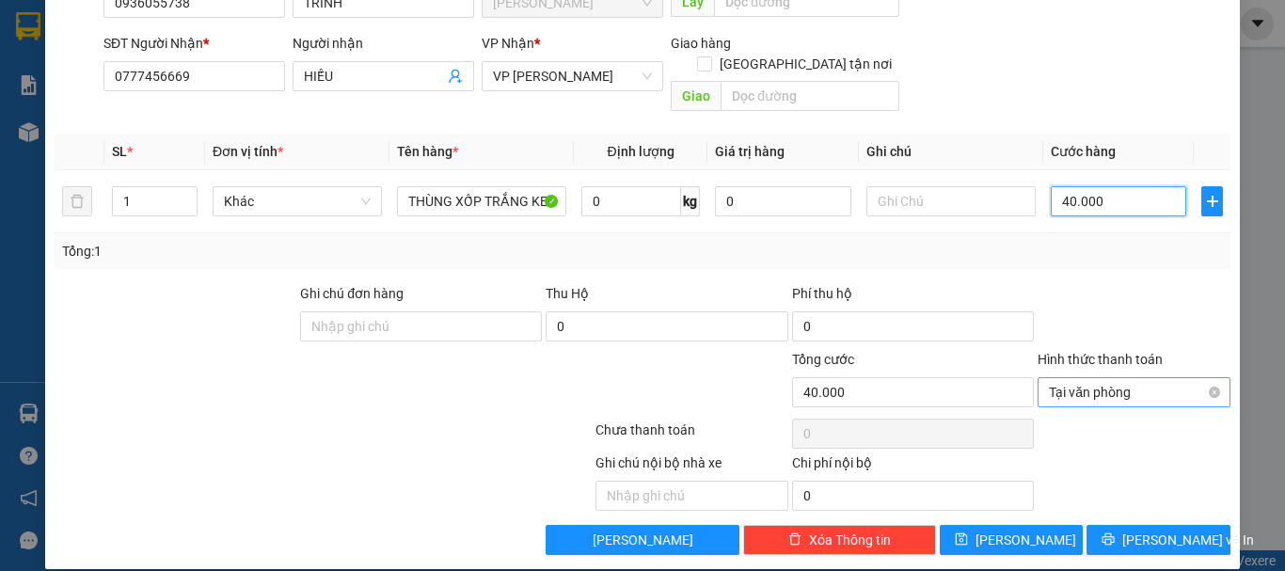
click at [1158, 379] on span "Tại văn phòng" at bounding box center [1134, 392] width 170 height 28
type input "40.000"
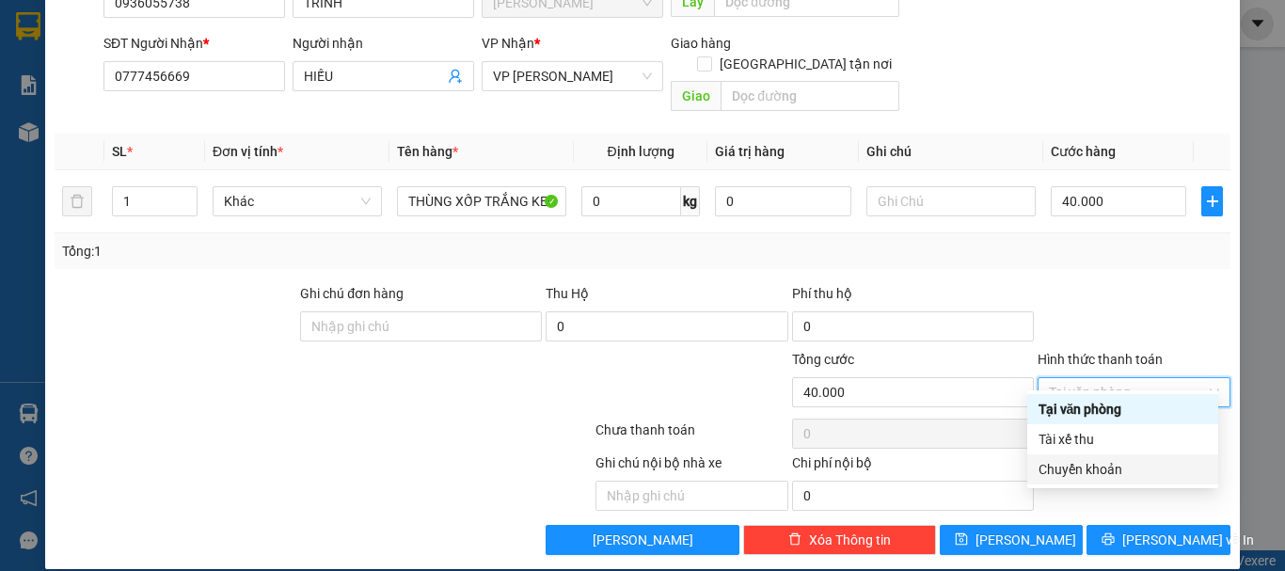
click at [1107, 464] on div "Chuyển khoản" at bounding box center [1123, 469] width 168 height 21
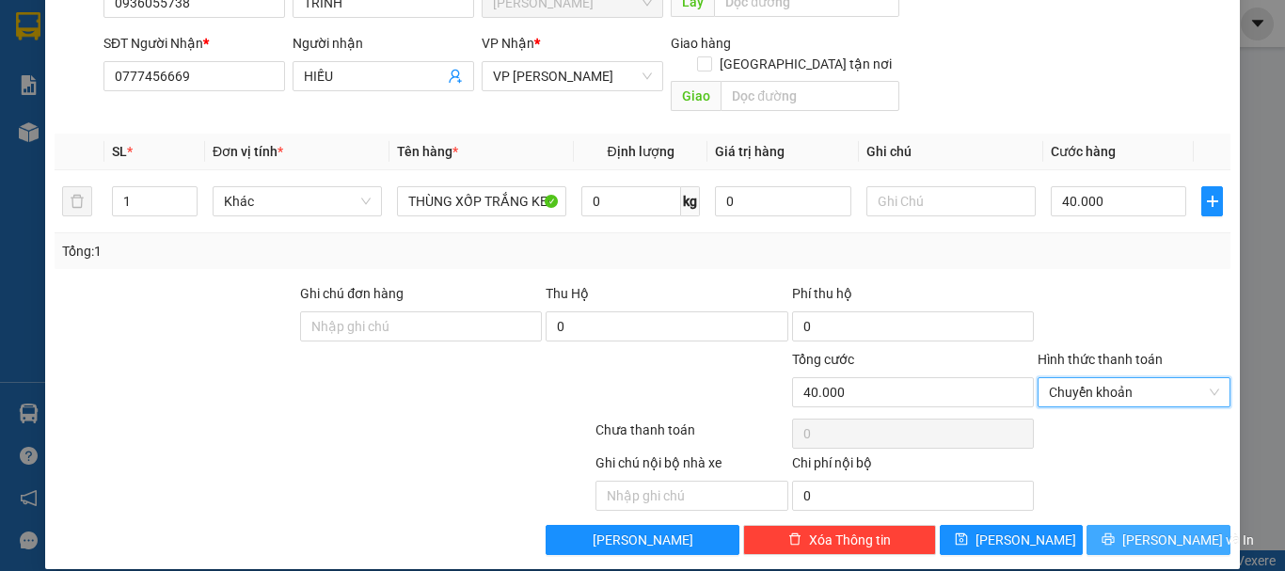
click at [1143, 530] on span "[PERSON_NAME] và In" at bounding box center [1189, 540] width 132 height 21
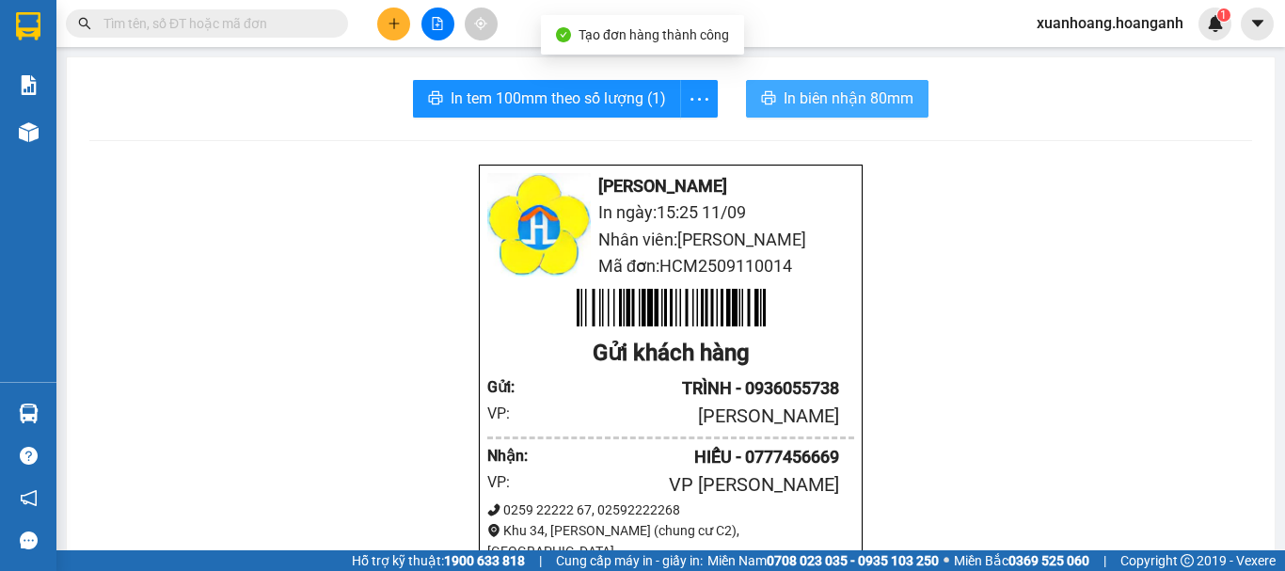
click at [880, 111] on button "In biên nhận 80mm" at bounding box center [837, 99] width 183 height 38
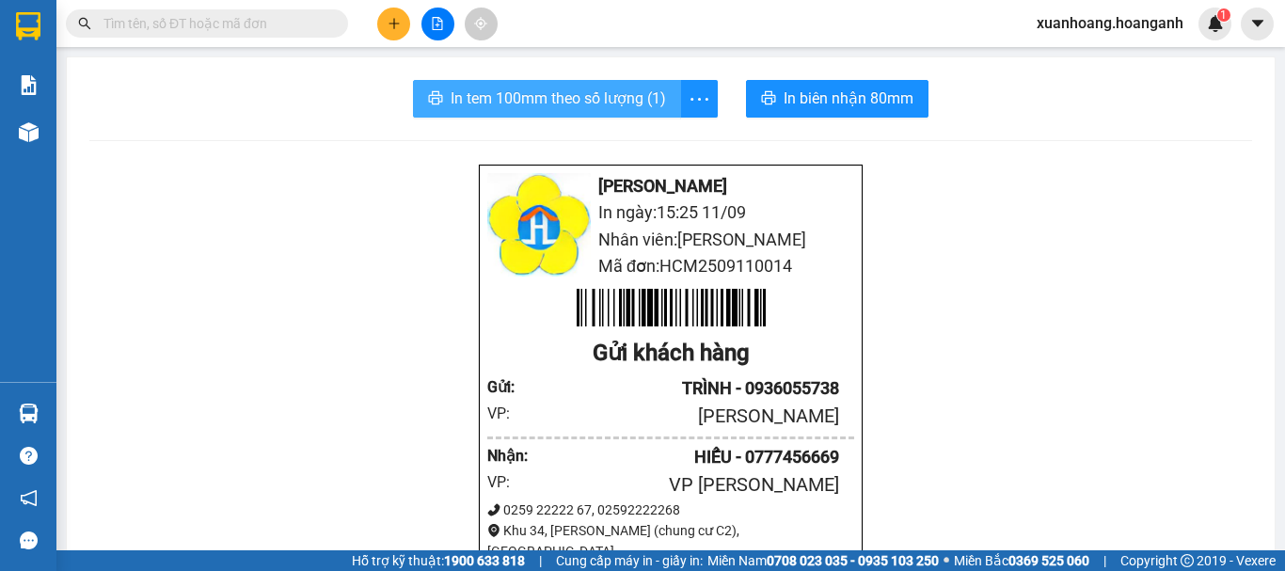
click at [581, 95] on span "In tem 100mm theo số lượng (1)" at bounding box center [558, 99] width 215 height 24
